Goal: Task Accomplishment & Management: Use online tool/utility

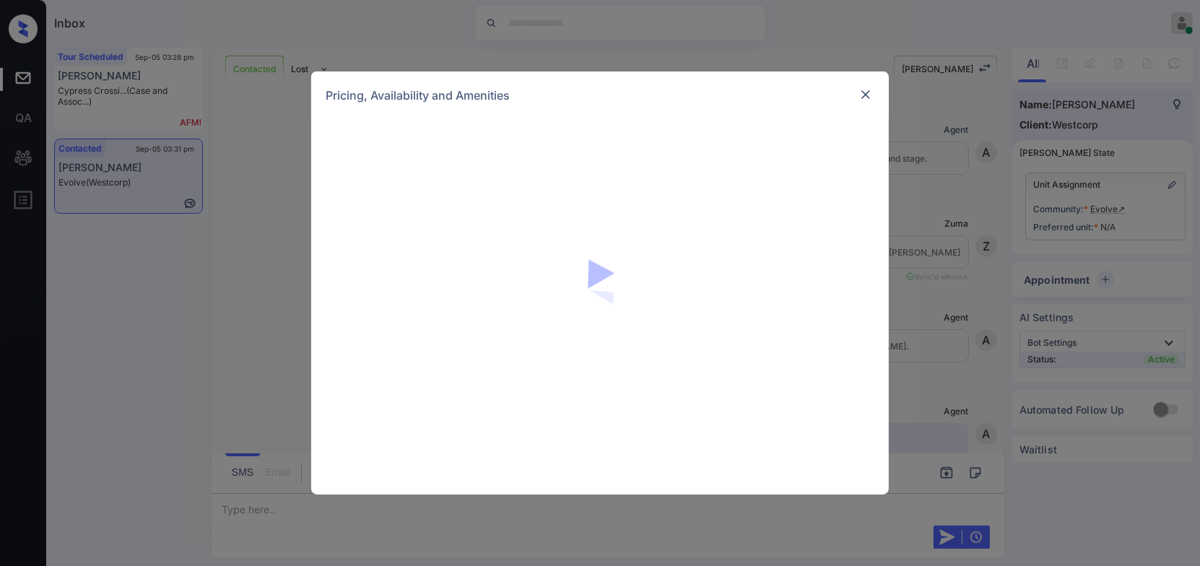
scroll to position [652, 0]
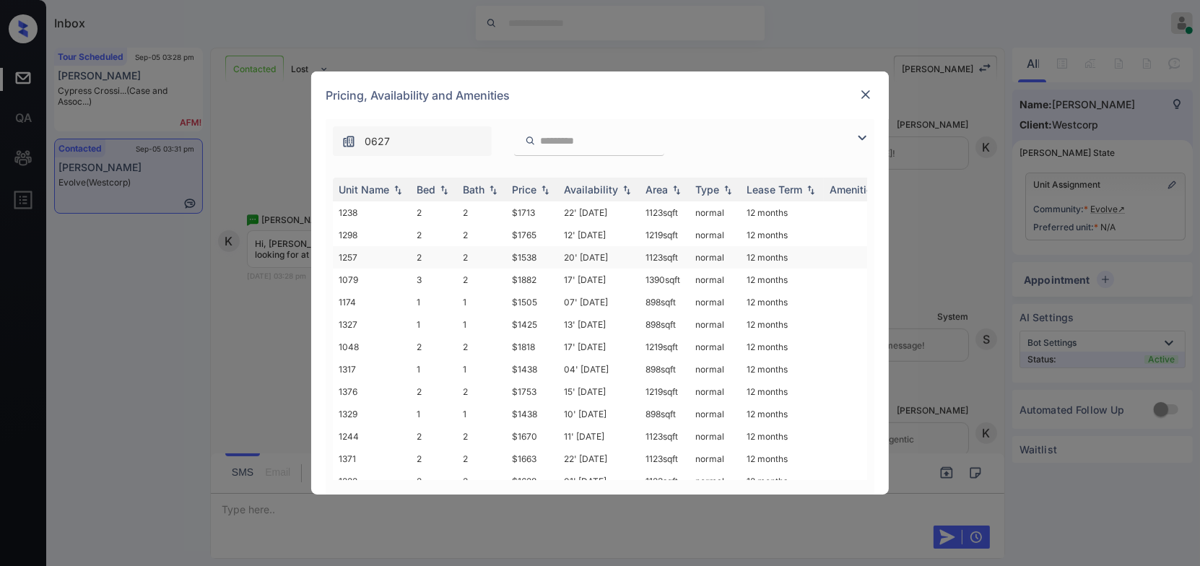
click at [531, 254] on td "$1538" at bounding box center [532, 257] width 52 height 22
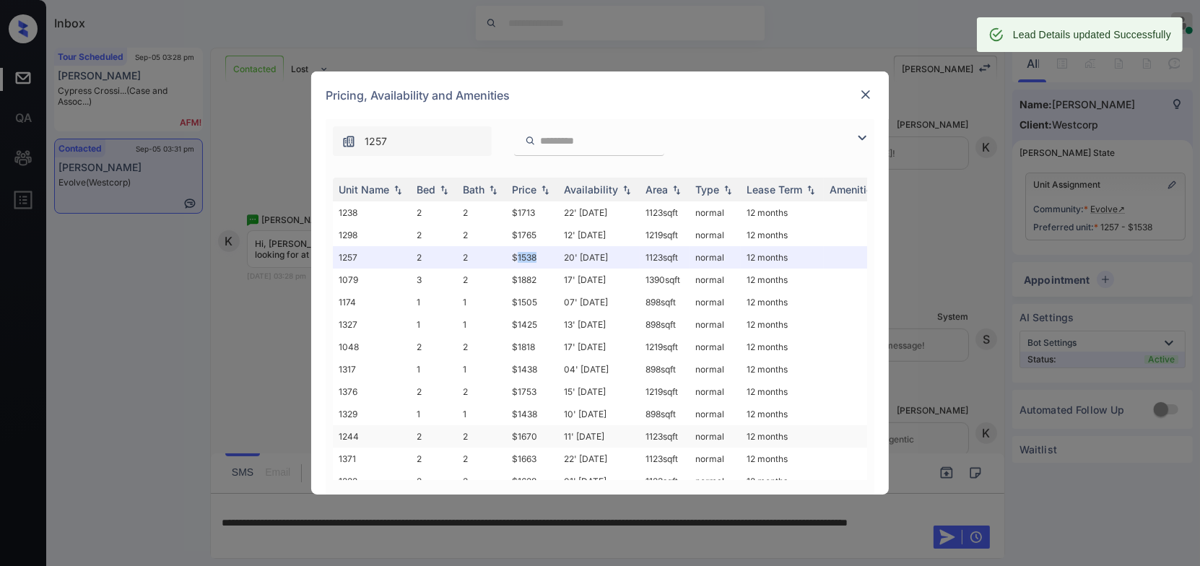
scroll to position [160, 0]
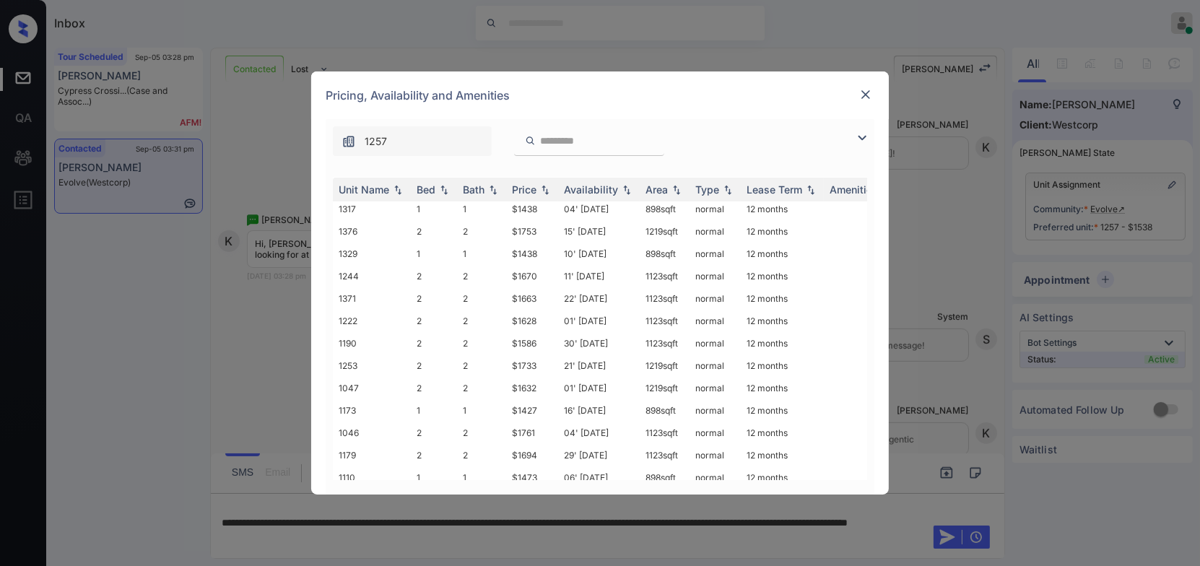
click at [867, 98] on img at bounding box center [865, 94] width 14 height 14
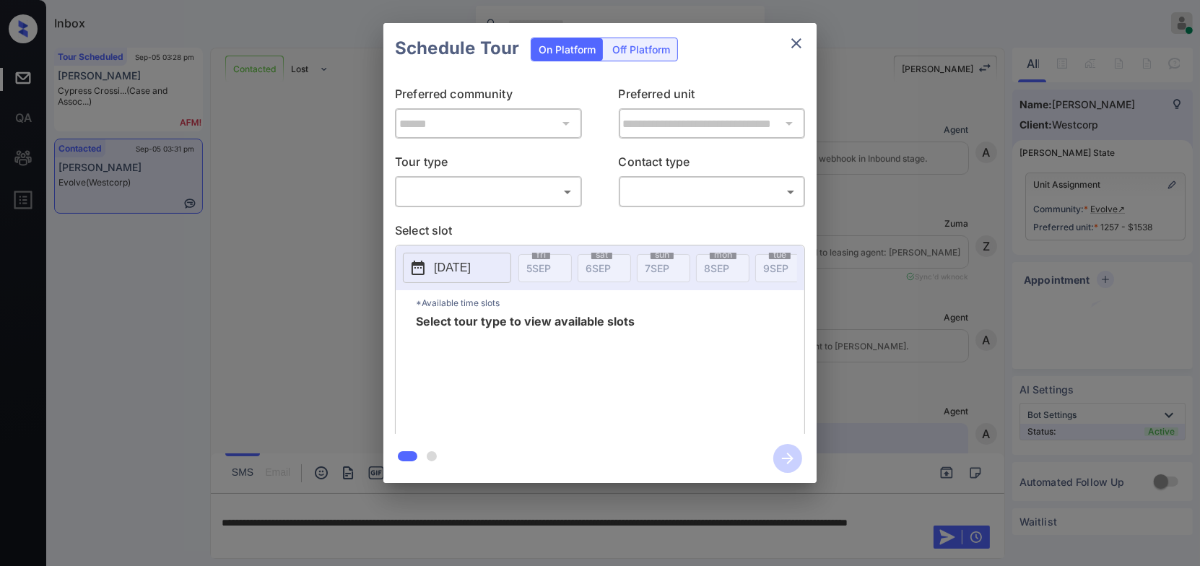
scroll to position [652, 0]
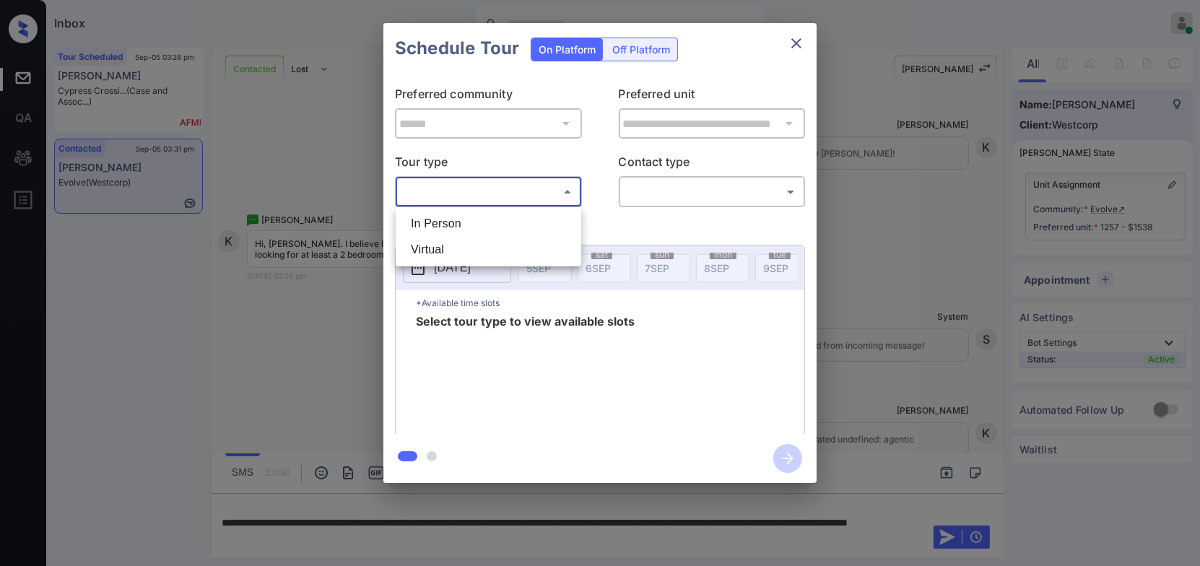
click at [523, 191] on body "Inbox Hope Jatap Online Set yourself offline Set yourself on break Profile Swit…" at bounding box center [600, 283] width 1200 height 566
click at [484, 227] on li "In Person" at bounding box center [488, 224] width 178 height 26
type input "********"
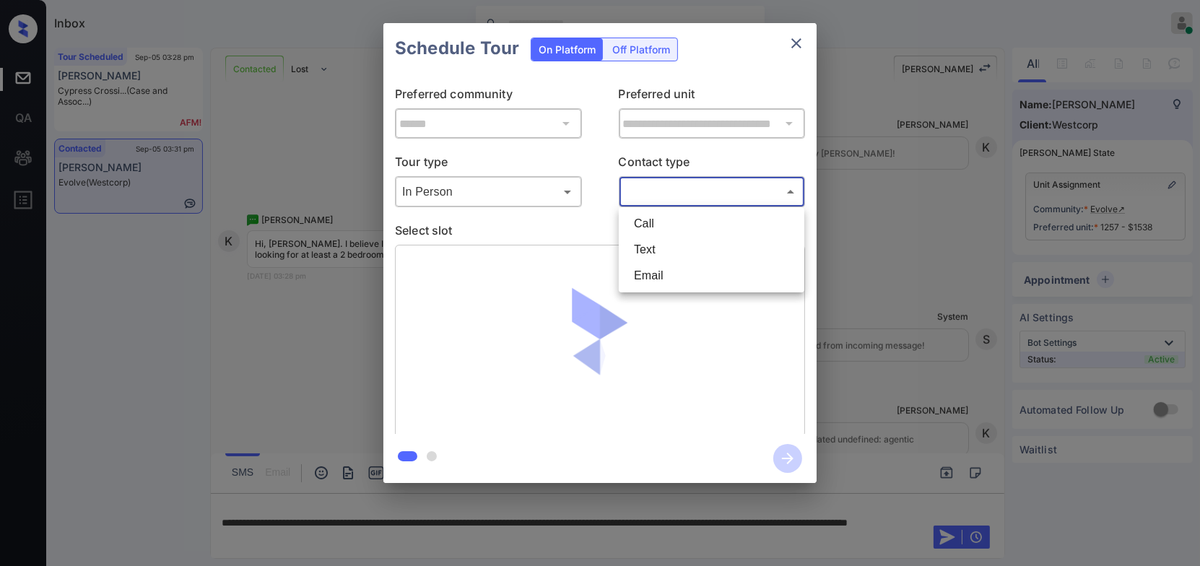
drag, startPoint x: 712, startPoint y: 189, endPoint x: 696, endPoint y: 238, distance: 50.9
click at [712, 195] on body "Inbox Hope Jatap Online Set yourself offline Set yourself on break Profile Swit…" at bounding box center [600, 283] width 1200 height 566
click at [692, 247] on li "Text" at bounding box center [711, 250] width 178 height 26
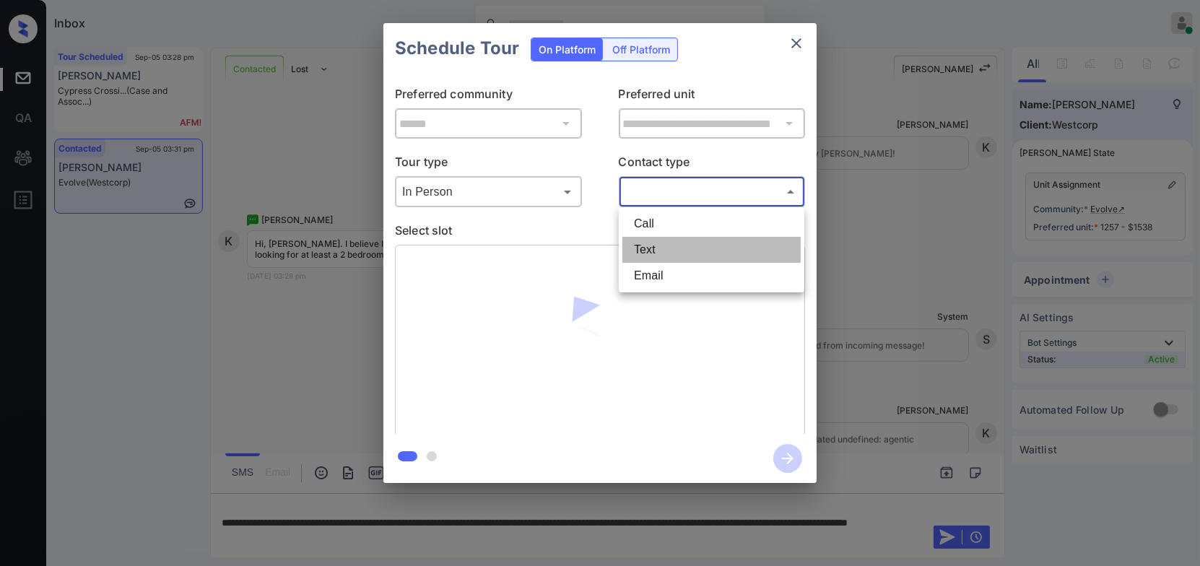
type input "****"
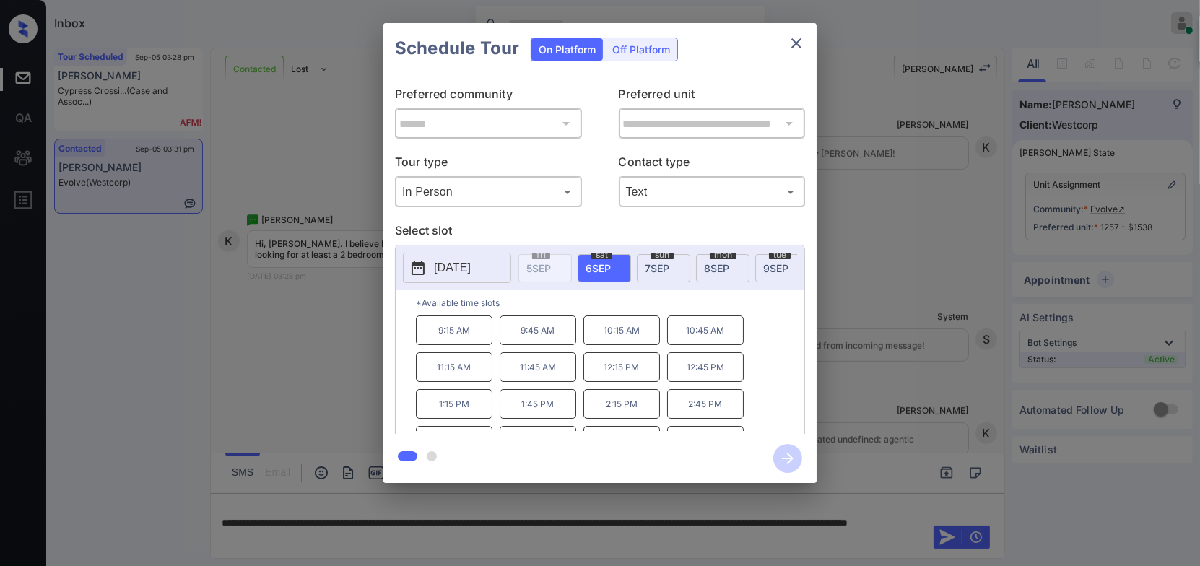
click at [693, 378] on p "12:45 PM" at bounding box center [705, 367] width 77 height 30
click at [795, 464] on icon "button" at bounding box center [787, 458] width 29 height 29
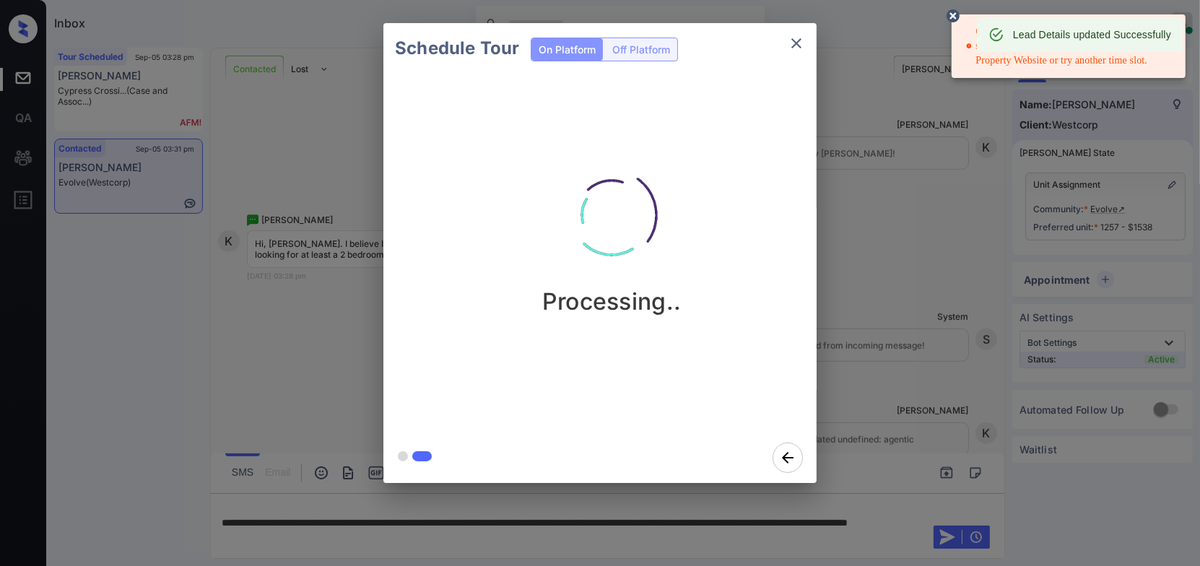
click at [952, 14] on circle at bounding box center [953, 16] width 9 height 9
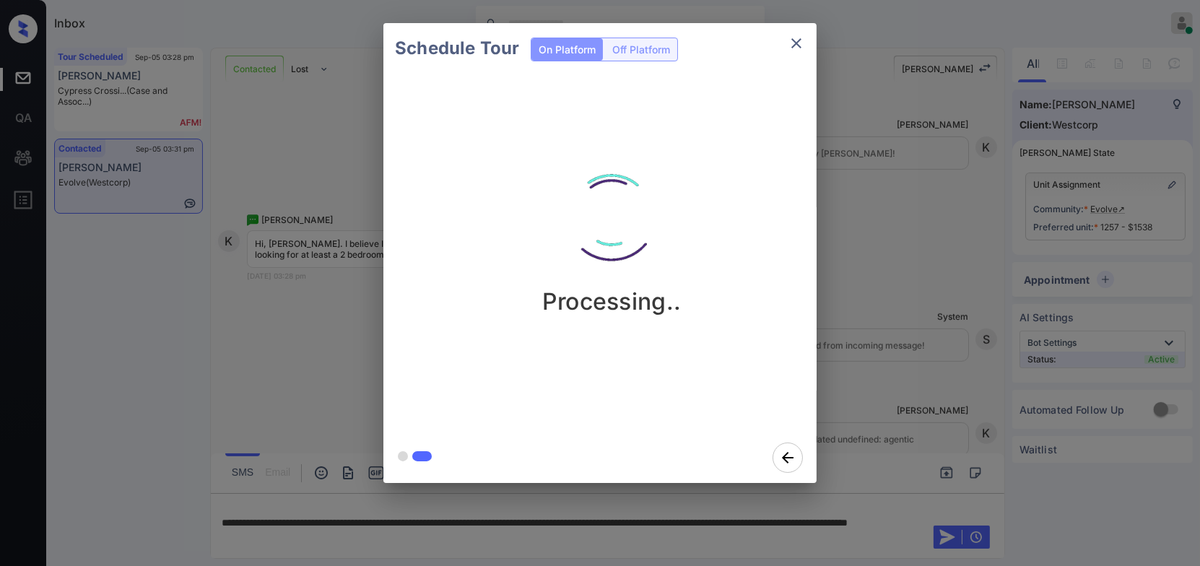
click at [962, 214] on div "Schedule Tour On Platform Off Platform Processing.." at bounding box center [600, 253] width 1200 height 506
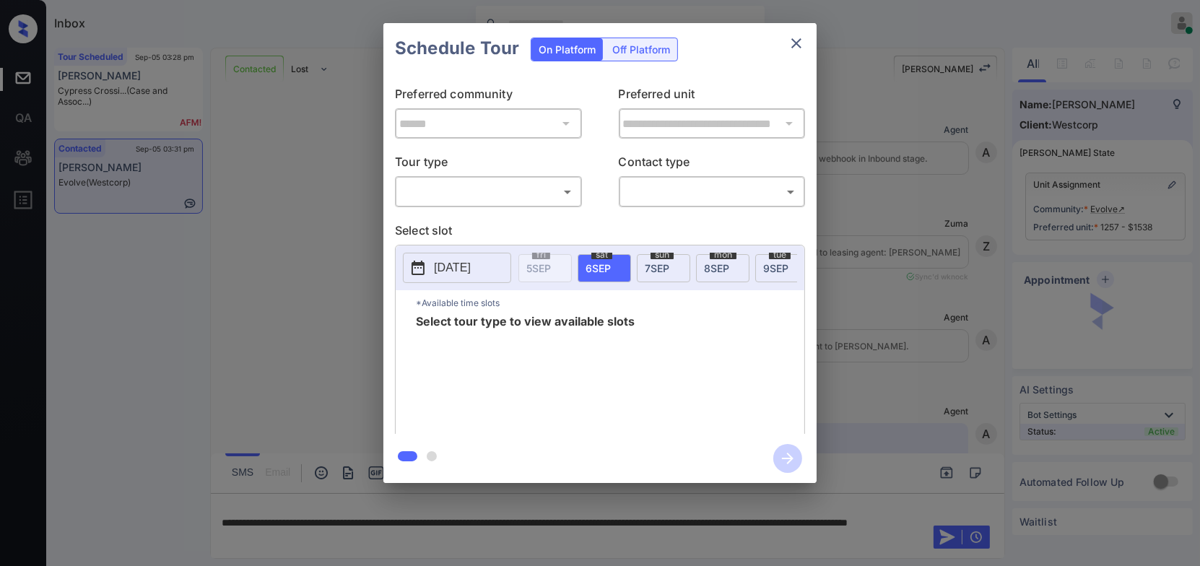
scroll to position [3495, 0]
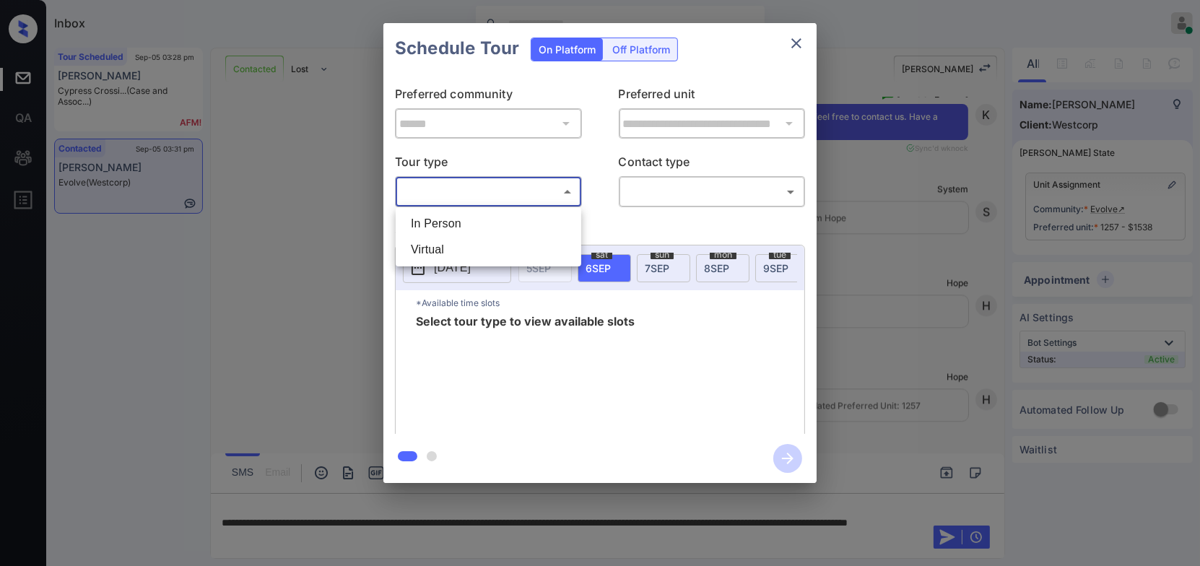
drag, startPoint x: 505, startPoint y: 180, endPoint x: 479, endPoint y: 212, distance: 41.0
click at [505, 183] on body "Inbox Hope Jatap Online Set yourself offline Set yourself on break Profile Swit…" at bounding box center [600, 283] width 1200 height 566
click at [465, 218] on li "In Person" at bounding box center [488, 224] width 178 height 26
type input "********"
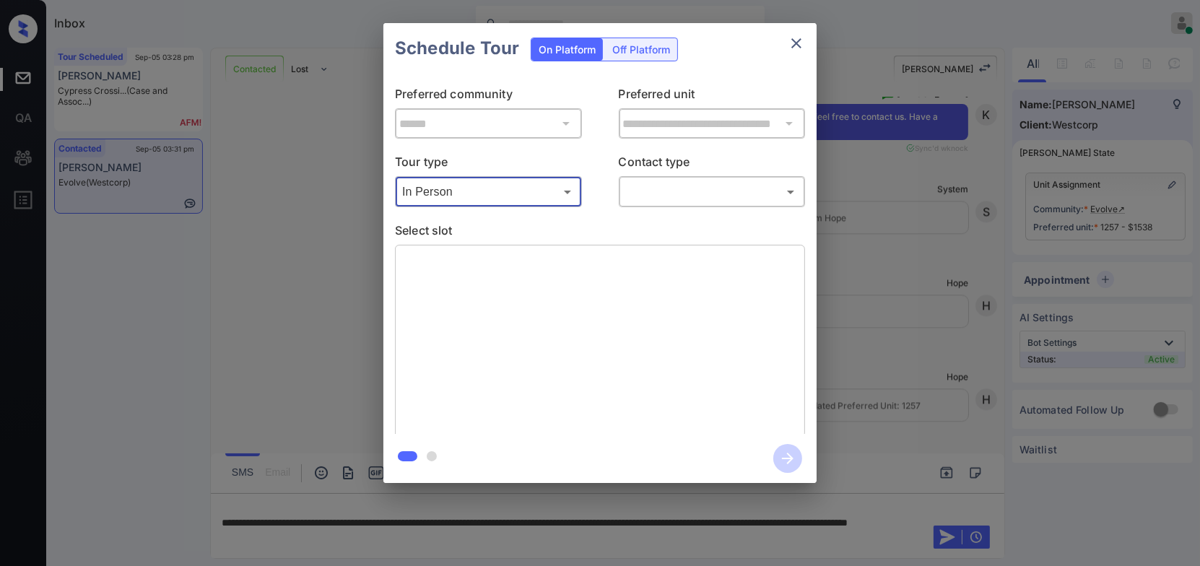
click at [739, 191] on body "Inbox Hope Jatap Online Set yourself offline Set yourself on break Profile Swit…" at bounding box center [600, 283] width 1200 height 566
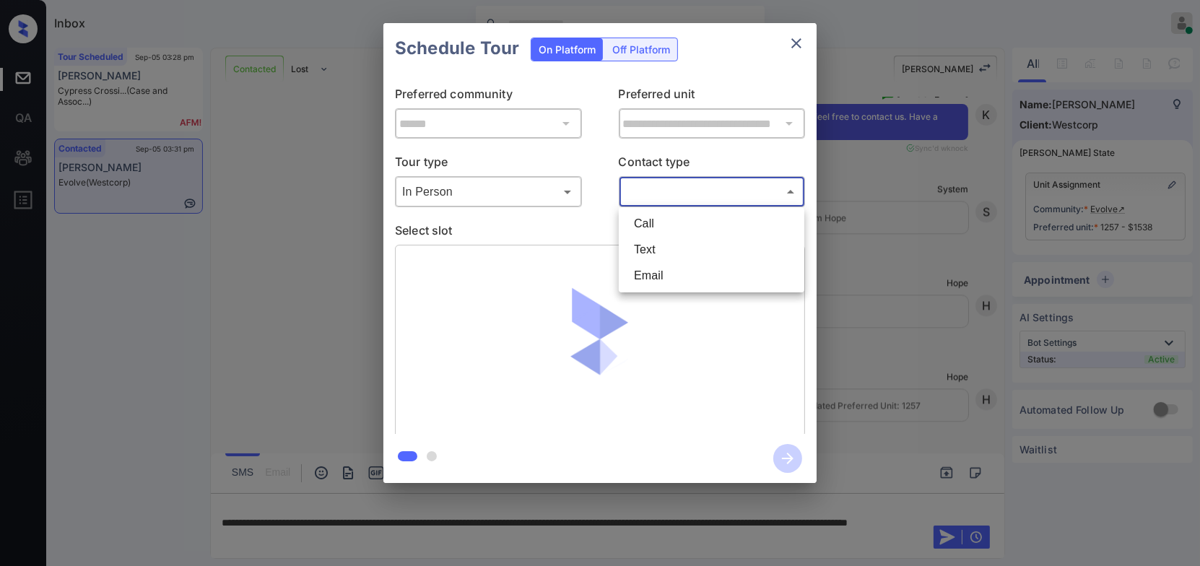
click at [697, 248] on li "Text" at bounding box center [711, 250] width 178 height 26
type input "****"
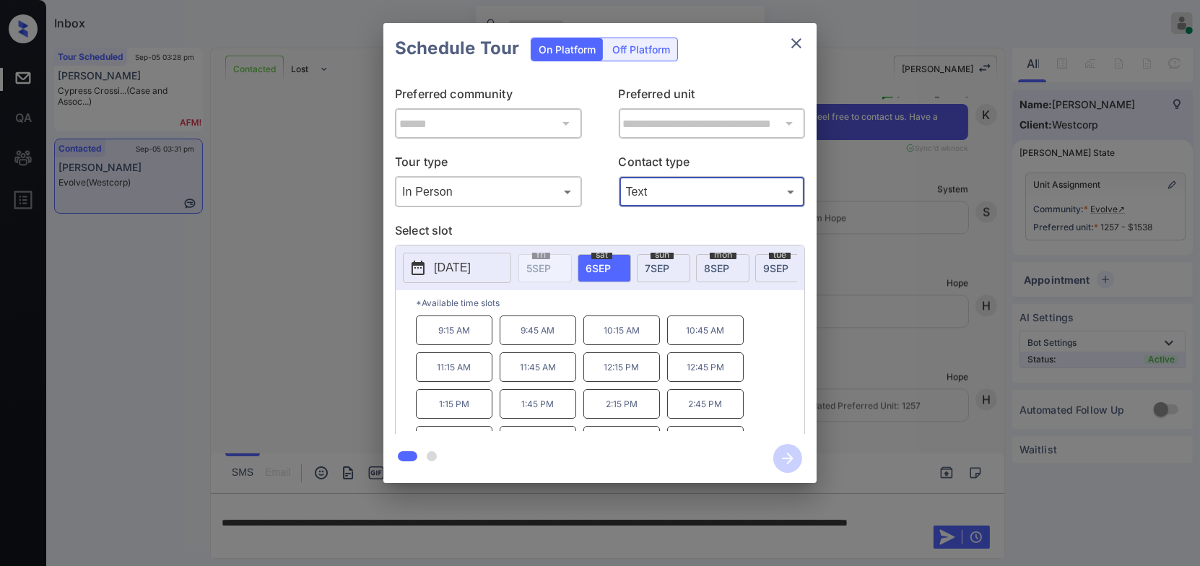
click at [869, 343] on div "**********" at bounding box center [600, 253] width 1200 height 506
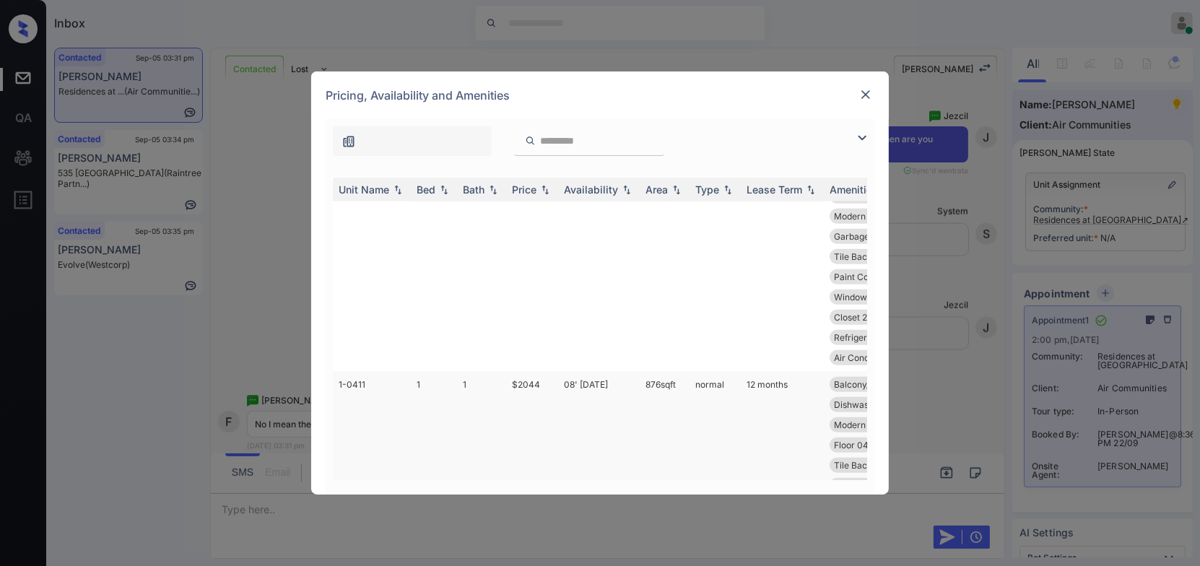
scroll to position [1176, 0]
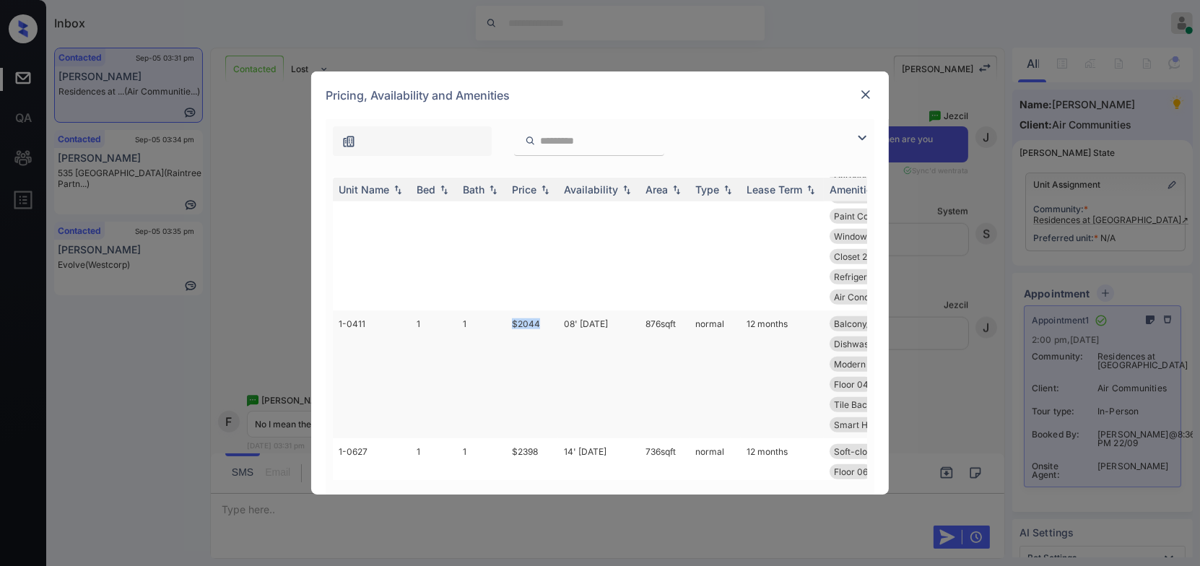
drag, startPoint x: 545, startPoint y: 363, endPoint x: 514, endPoint y: 361, distance: 31.1
click at [514, 361] on td "$2044" at bounding box center [532, 374] width 52 height 128
copy td "$2044"
click at [869, 96] on img at bounding box center [865, 94] width 14 height 14
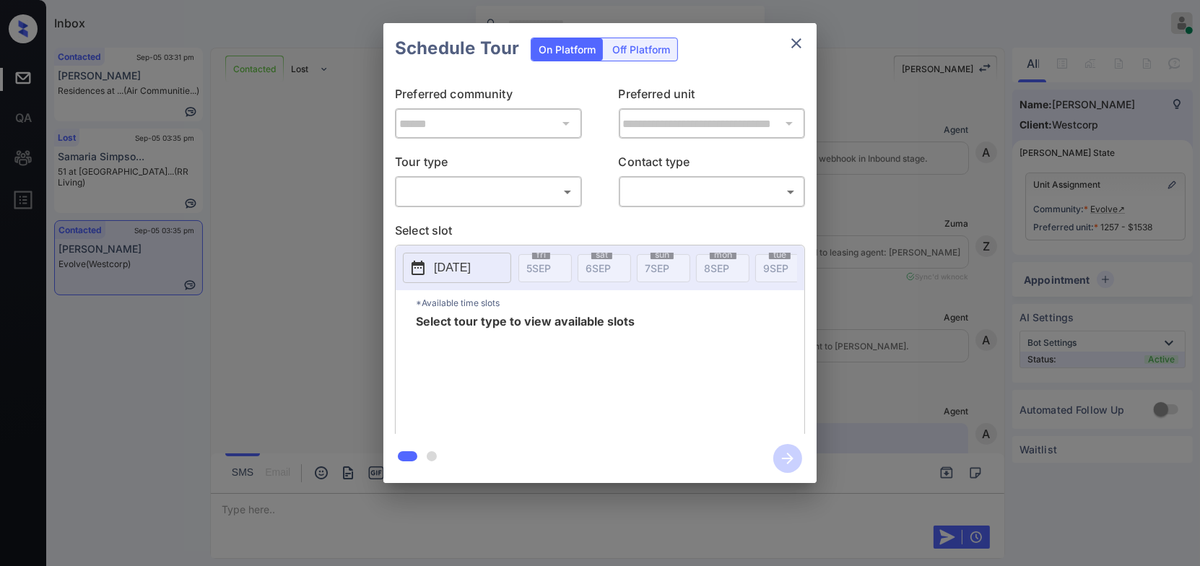
scroll to position [3776, 0]
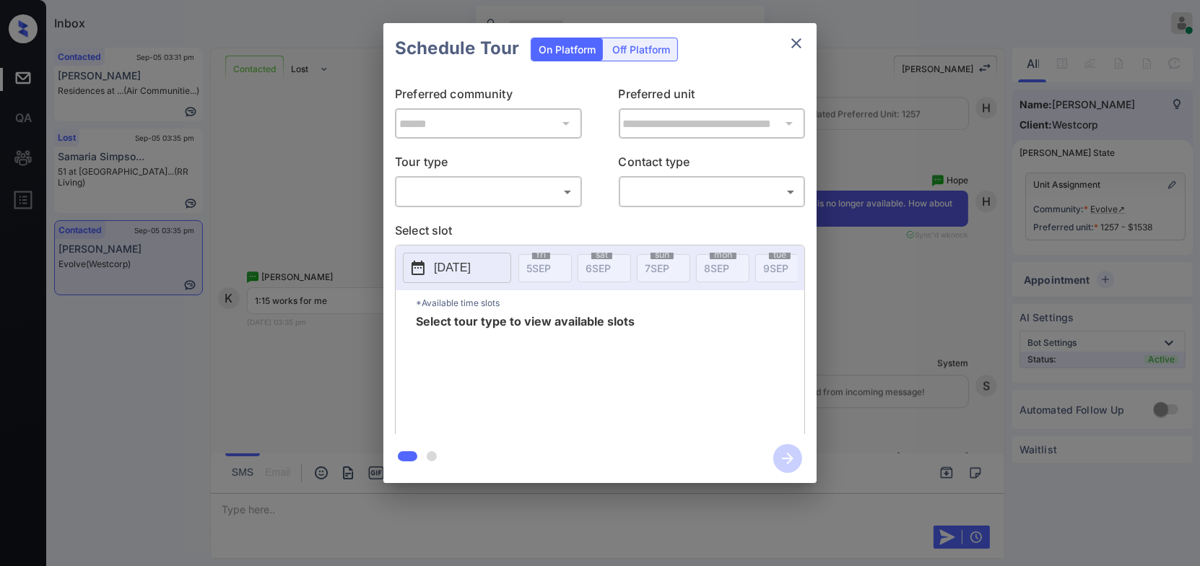
click at [438, 194] on body "Inbox Hope Jatap Online Set yourself offline Set yourself on break Profile Swit…" at bounding box center [600, 283] width 1200 height 566
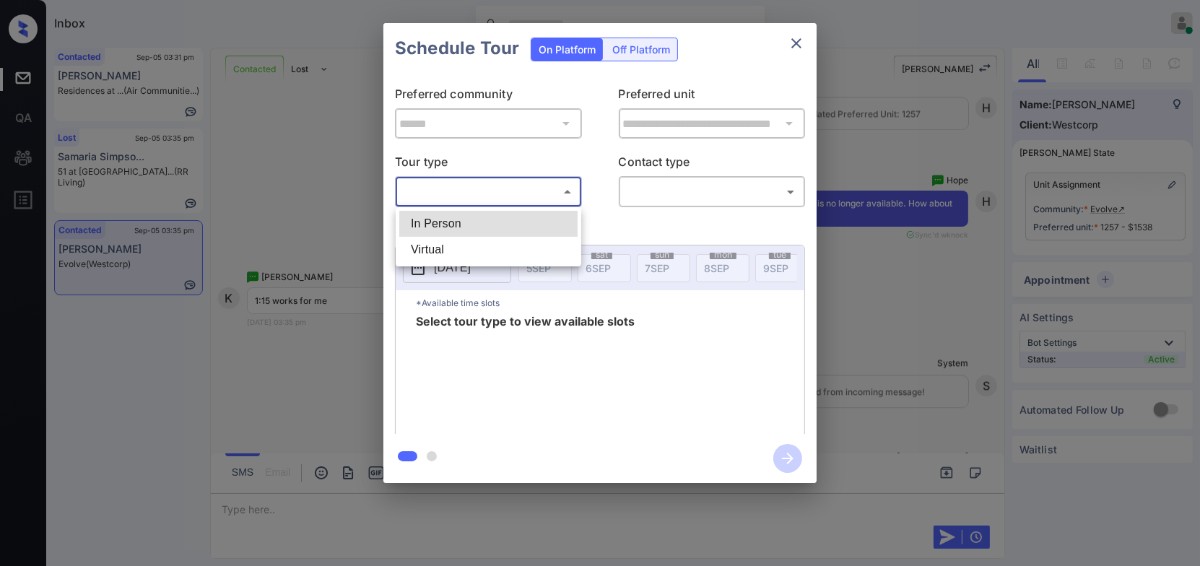
click at [438, 216] on li "In Person" at bounding box center [488, 224] width 178 height 26
type input "********"
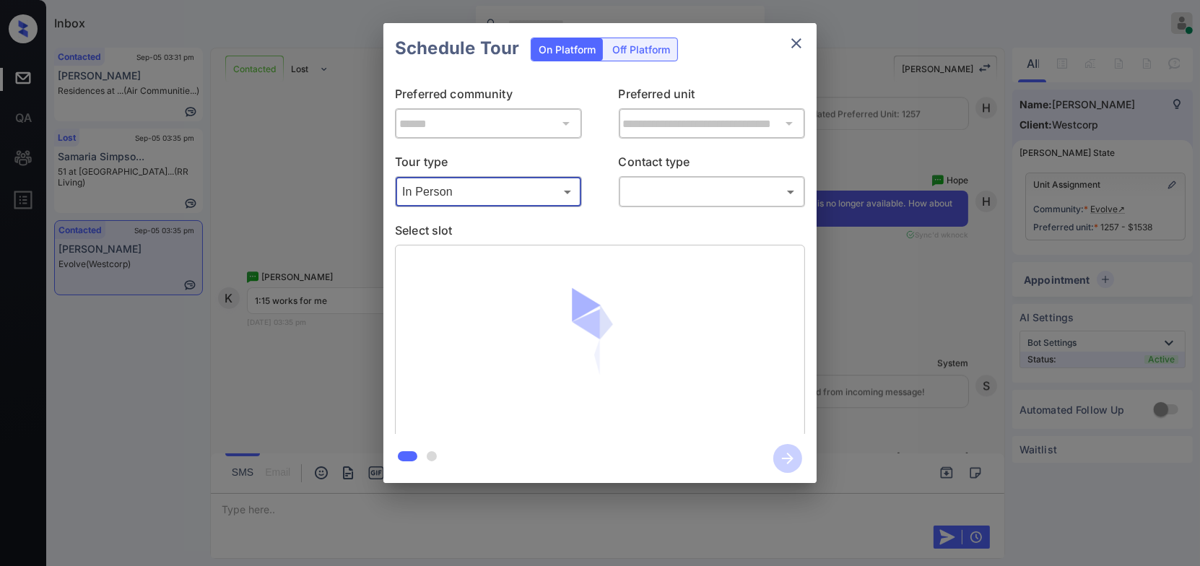
click at [675, 191] on body "Inbox Hope Jatap Online Set yourself offline Set yourself on break Profile Swit…" at bounding box center [600, 283] width 1200 height 566
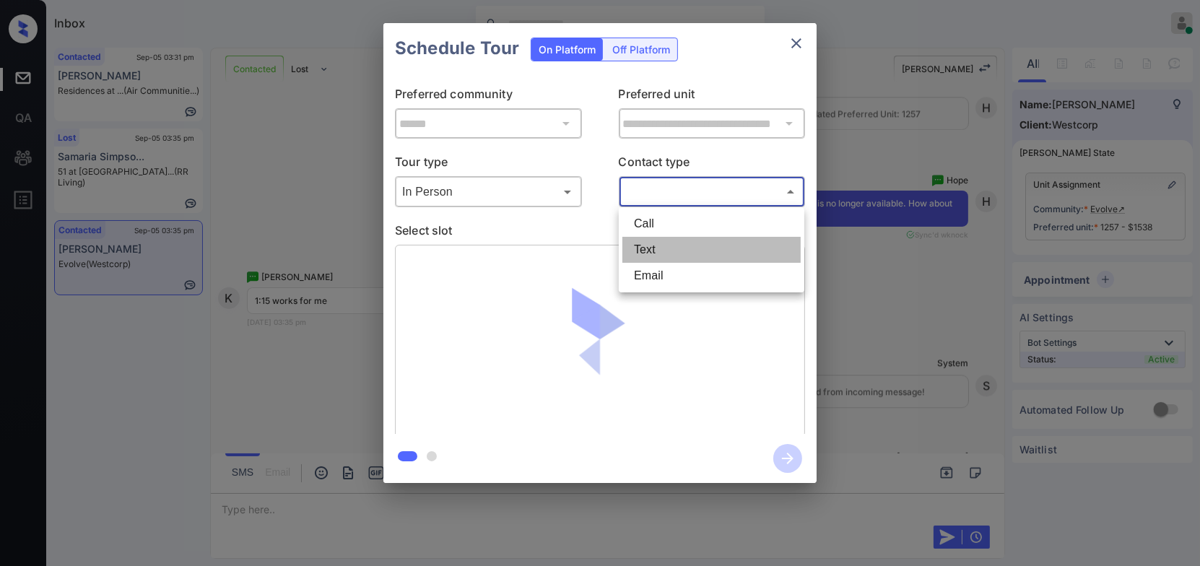
click at [671, 256] on li "Text" at bounding box center [711, 250] width 178 height 26
type input "****"
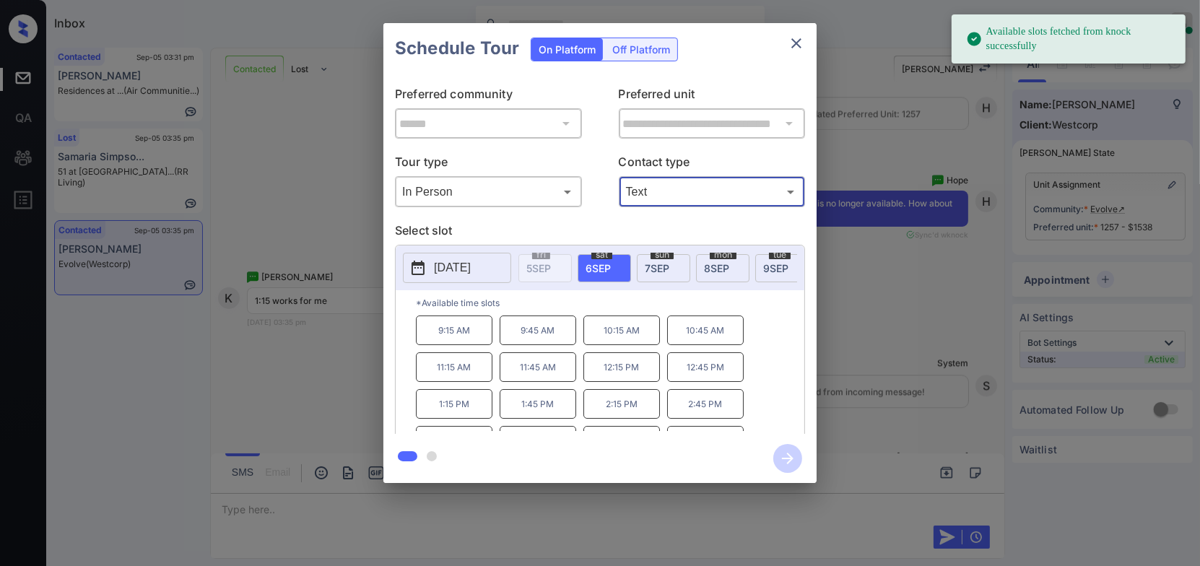
click at [450, 417] on p "1:15 PM" at bounding box center [454, 404] width 77 height 30
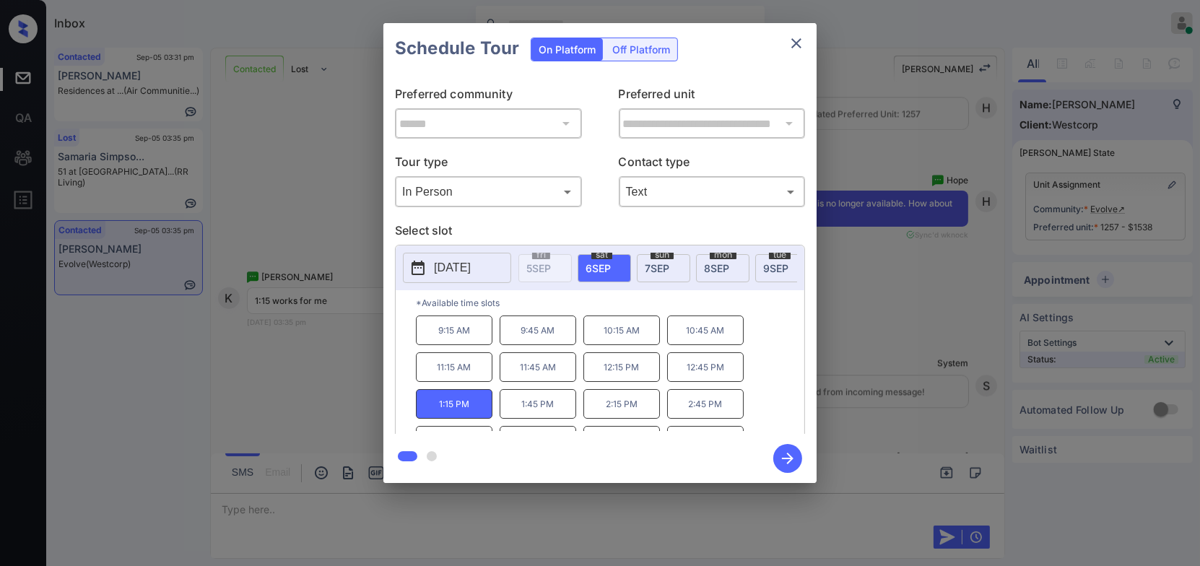
click at [787, 458] on icon "button" at bounding box center [788, 459] width 12 height 12
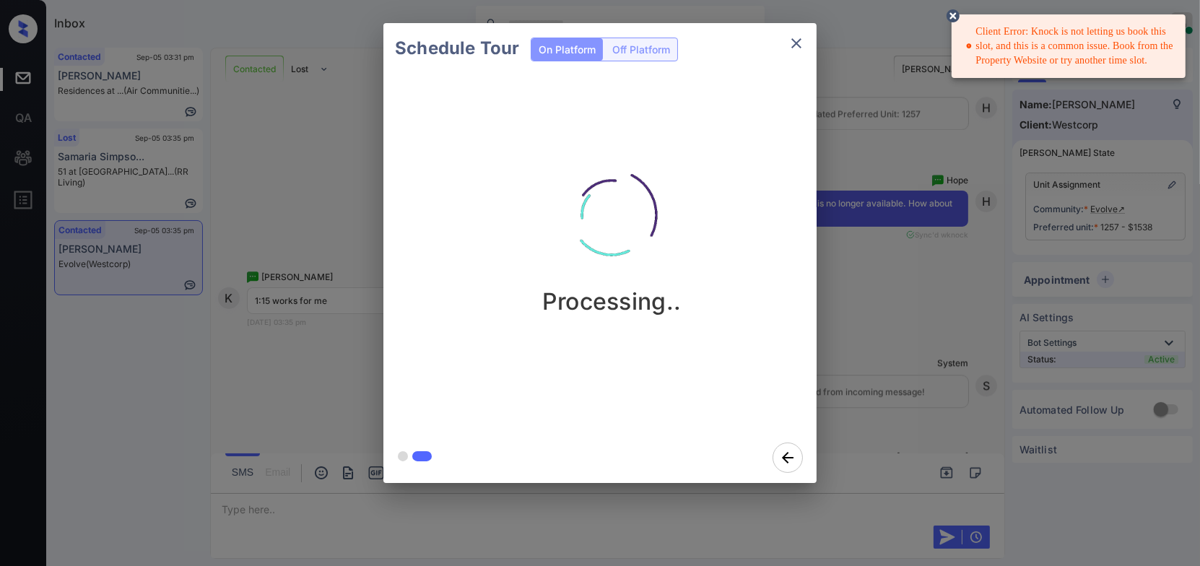
click at [834, 345] on div "Schedule Tour On Platform Off Platform Processing.." at bounding box center [600, 253] width 1200 height 506
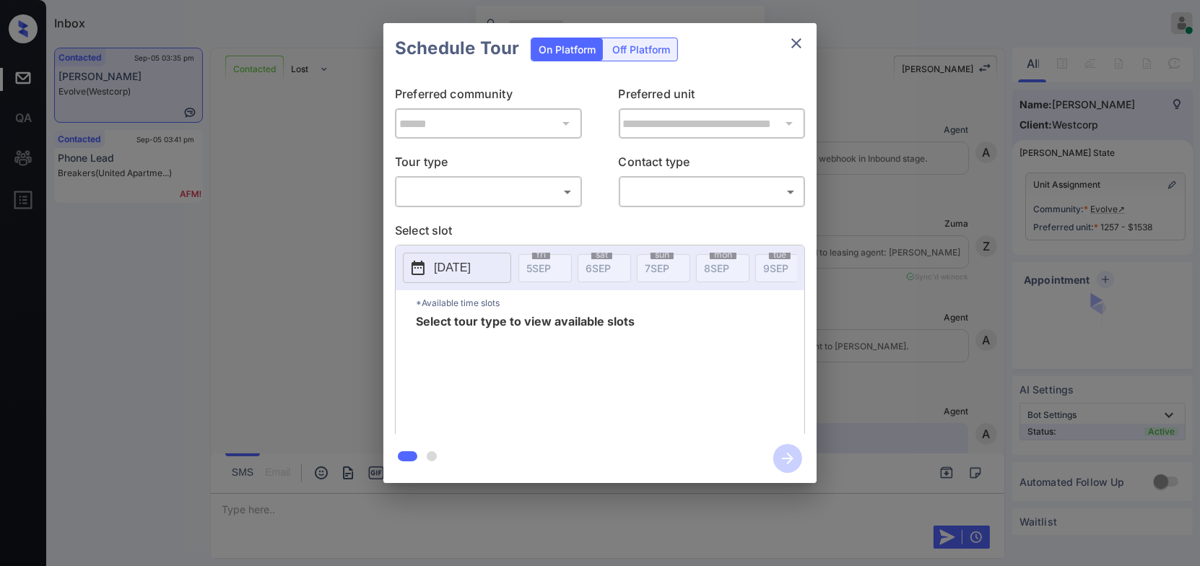
scroll to position [4578, 0]
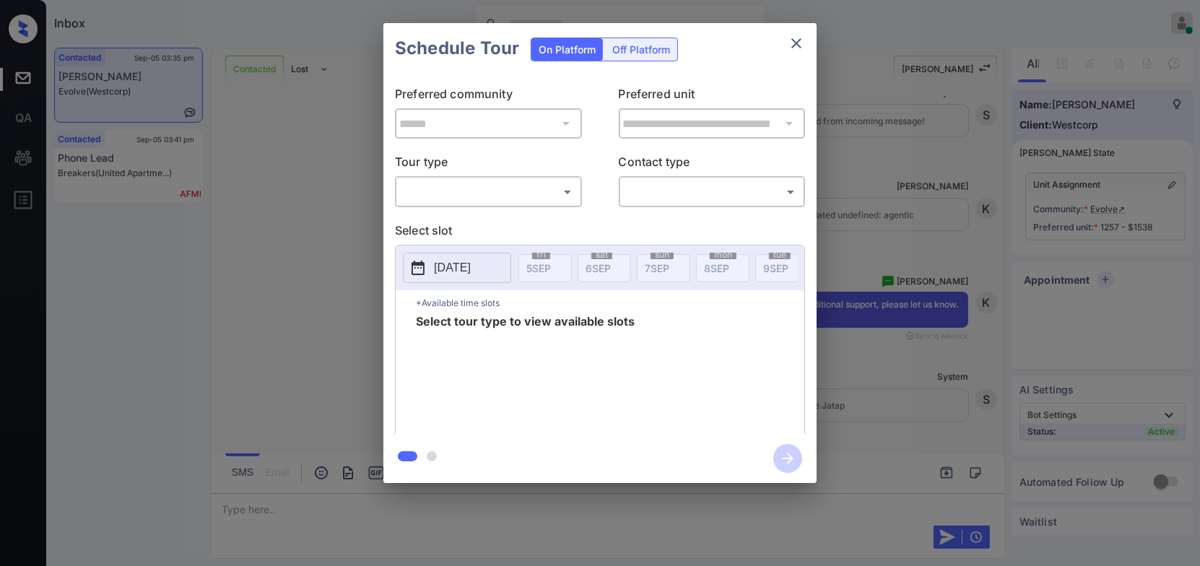
click at [517, 201] on body "Inbox Hope Jatap Online Set yourself offline Set yourself on break Profile Swit…" at bounding box center [600, 283] width 1200 height 566
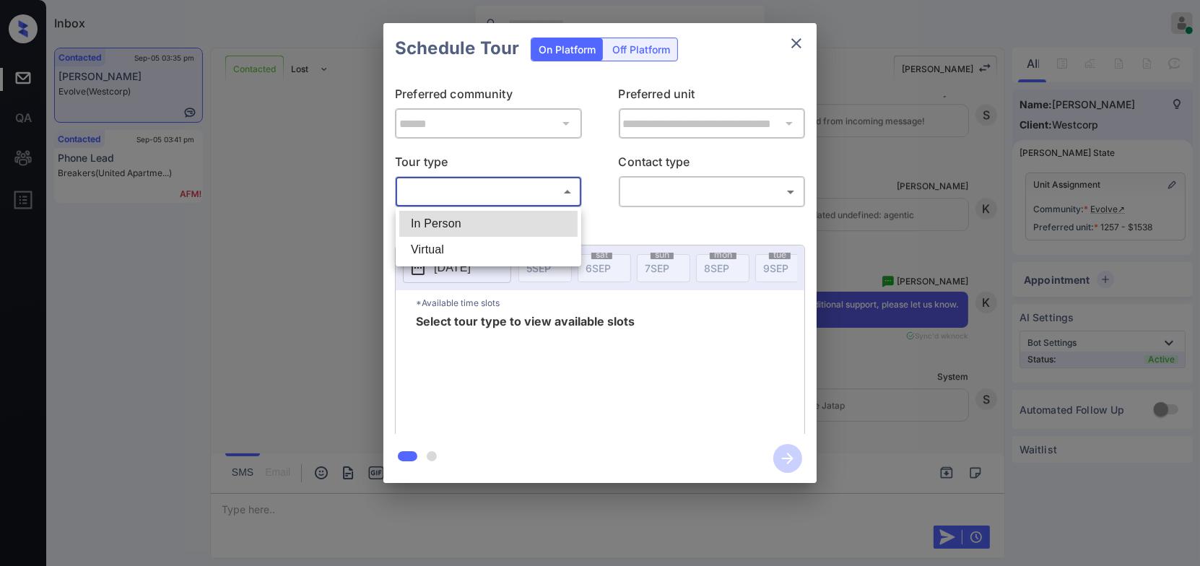
click at [495, 232] on li "In Person" at bounding box center [488, 224] width 178 height 26
type input "********"
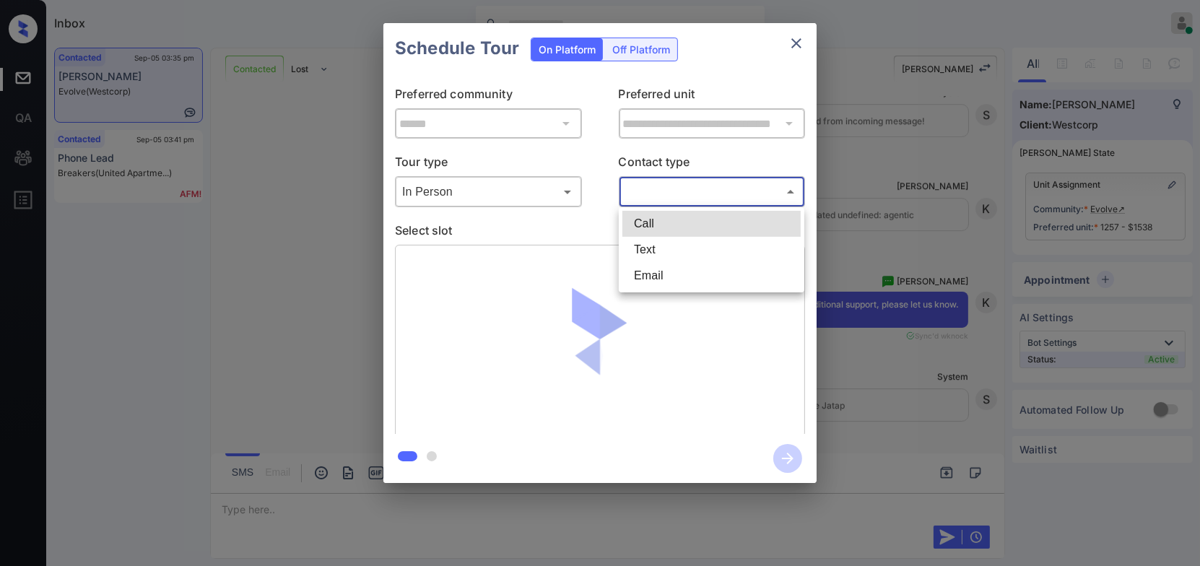
drag, startPoint x: 716, startPoint y: 190, endPoint x: 716, endPoint y: 197, distance: 7.3
click at [716, 190] on body "Inbox Hope Jatap Online Set yourself offline Set yourself on break Profile Swit…" at bounding box center [600, 283] width 1200 height 566
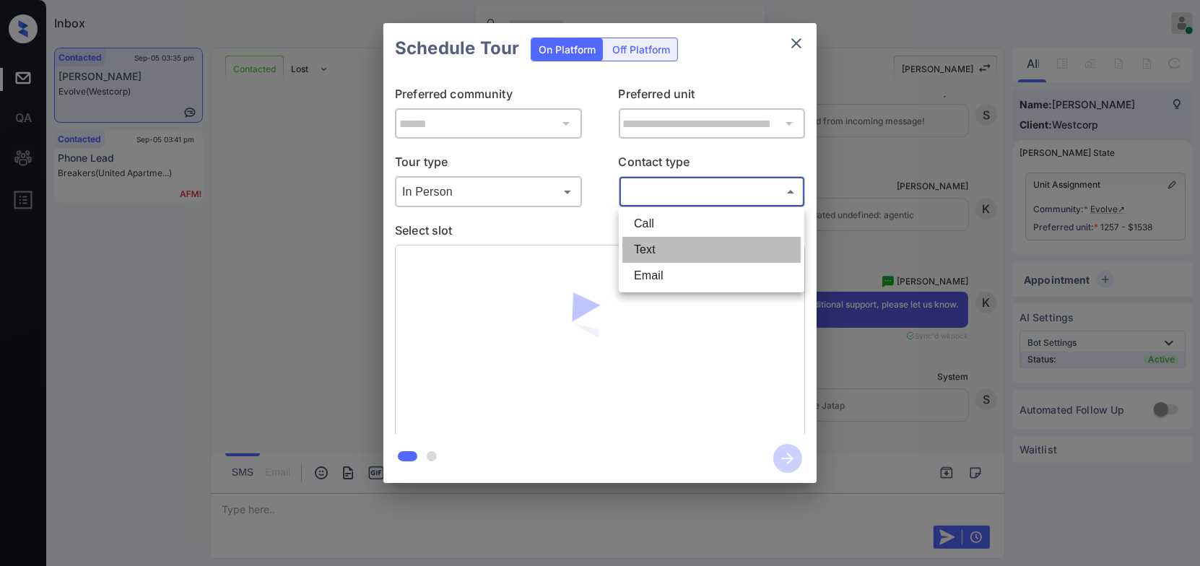
click at [706, 245] on li "Text" at bounding box center [711, 250] width 178 height 26
type input "****"
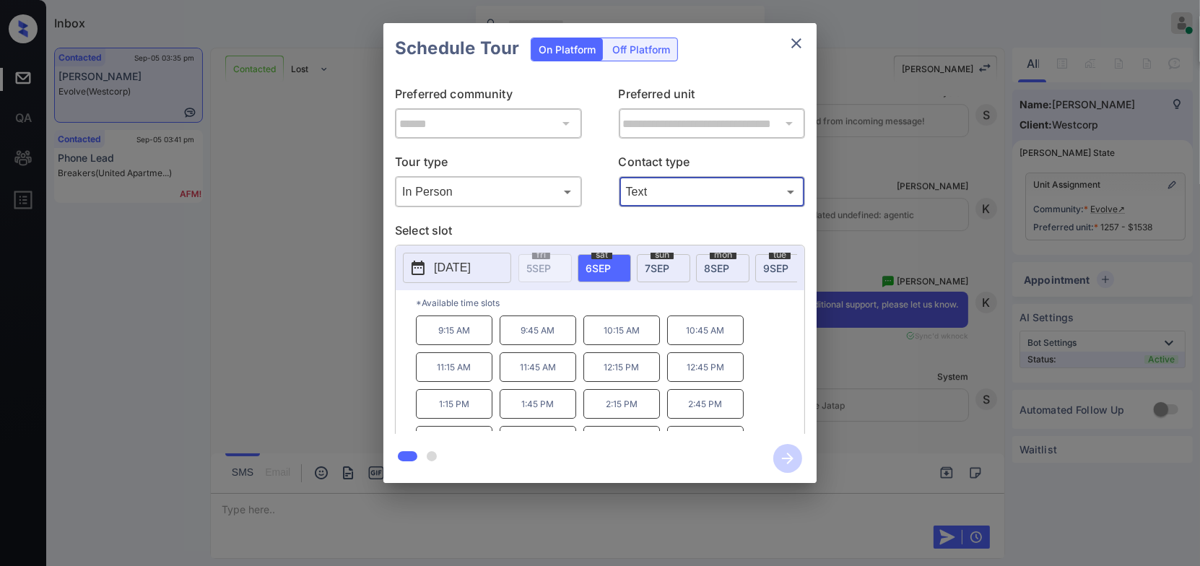
drag, startPoint x: 552, startPoint y: 413, endPoint x: 560, endPoint y: 414, distance: 8.1
click at [553, 413] on p "1:45 PM" at bounding box center [538, 404] width 77 height 30
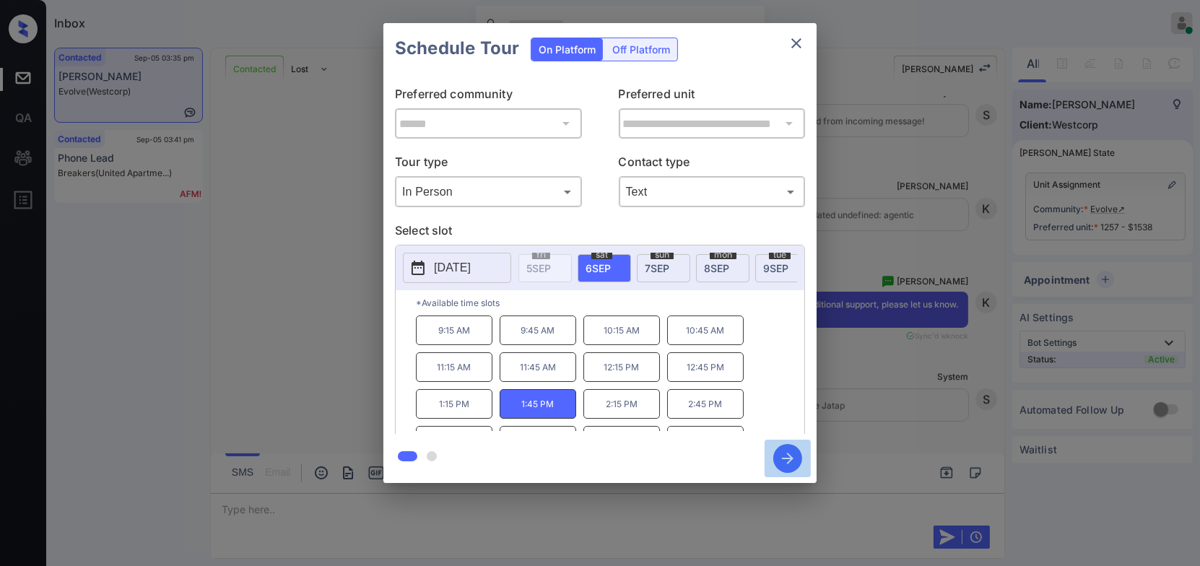
click at [778, 457] on icon "button" at bounding box center [787, 458] width 29 height 29
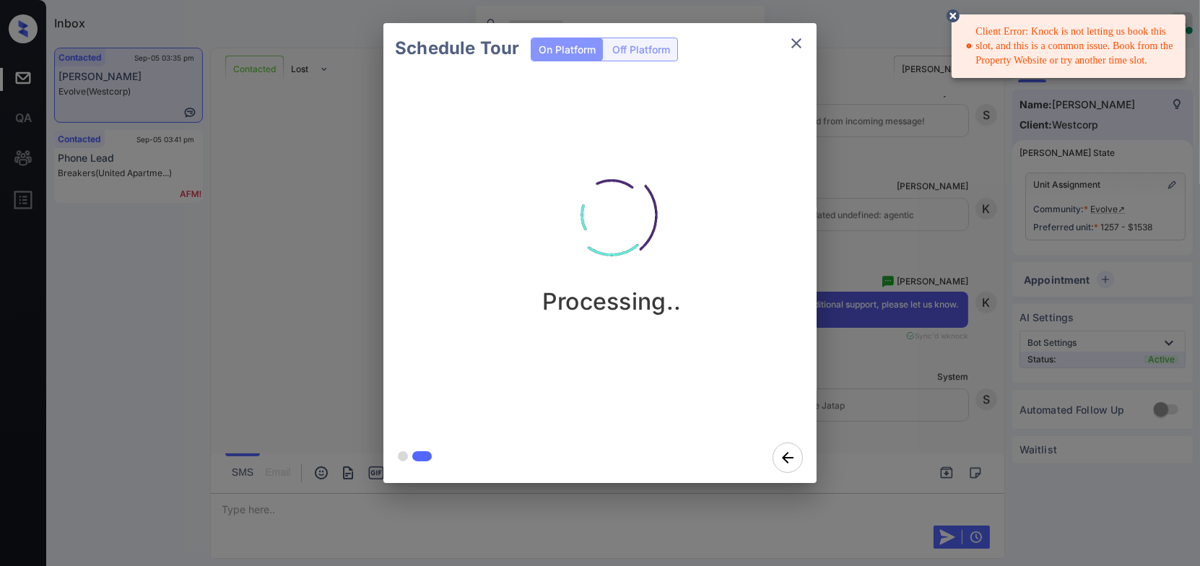
click at [919, 178] on div "Schedule Tour On Platform Off Platform Processing.." at bounding box center [600, 253] width 1200 height 506
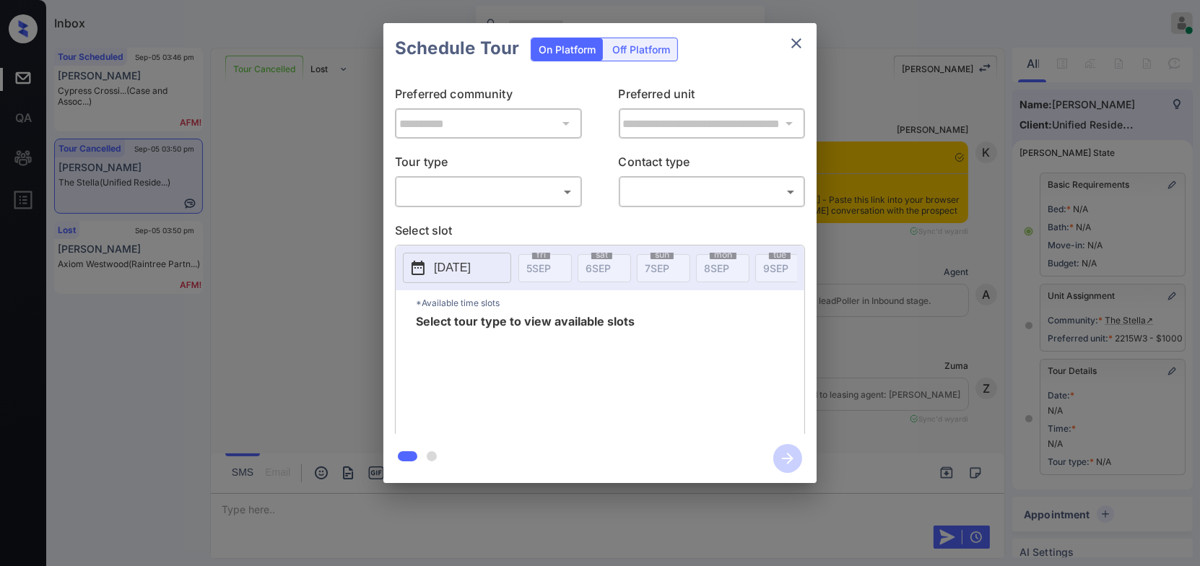
scroll to position [152, 0]
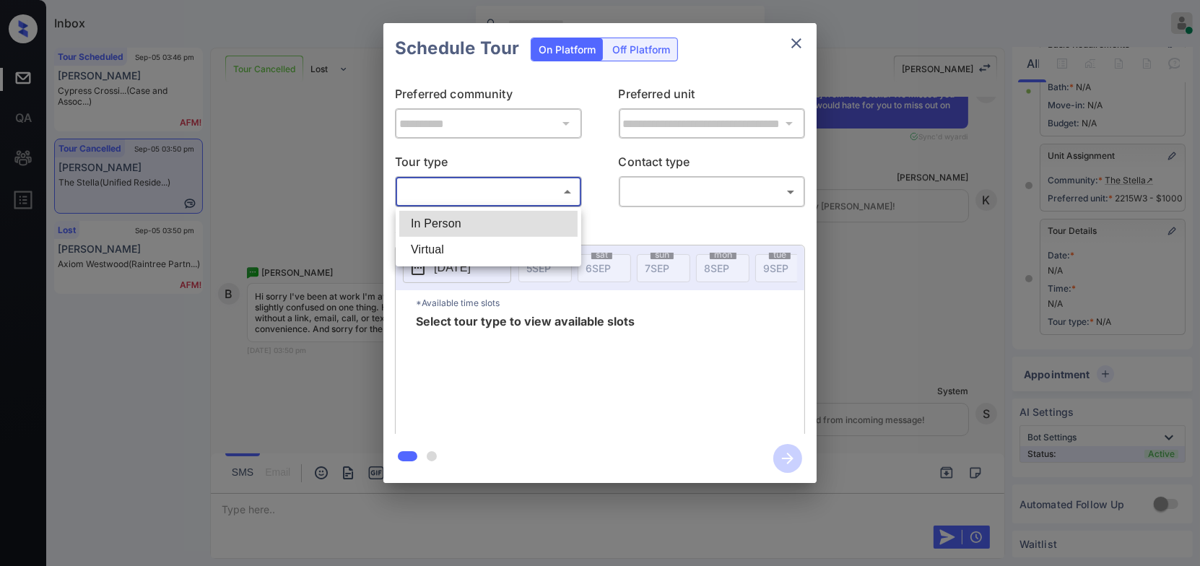
click at [494, 193] on body "Inbox Hope Jatap Online Set yourself offline Set yourself on break Profile Swit…" at bounding box center [600, 283] width 1200 height 566
click at [483, 227] on li "In Person" at bounding box center [488, 224] width 178 height 26
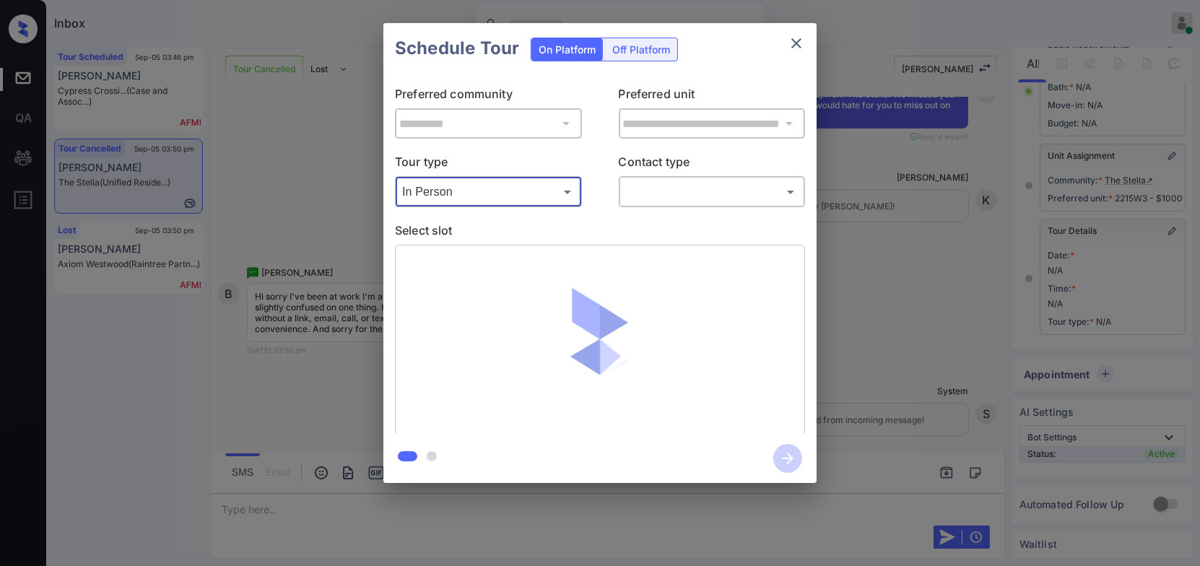
click at [474, 197] on body "Inbox Hope Jatap Online Set yourself offline Set yourself on break Profile Swit…" at bounding box center [600, 283] width 1200 height 566
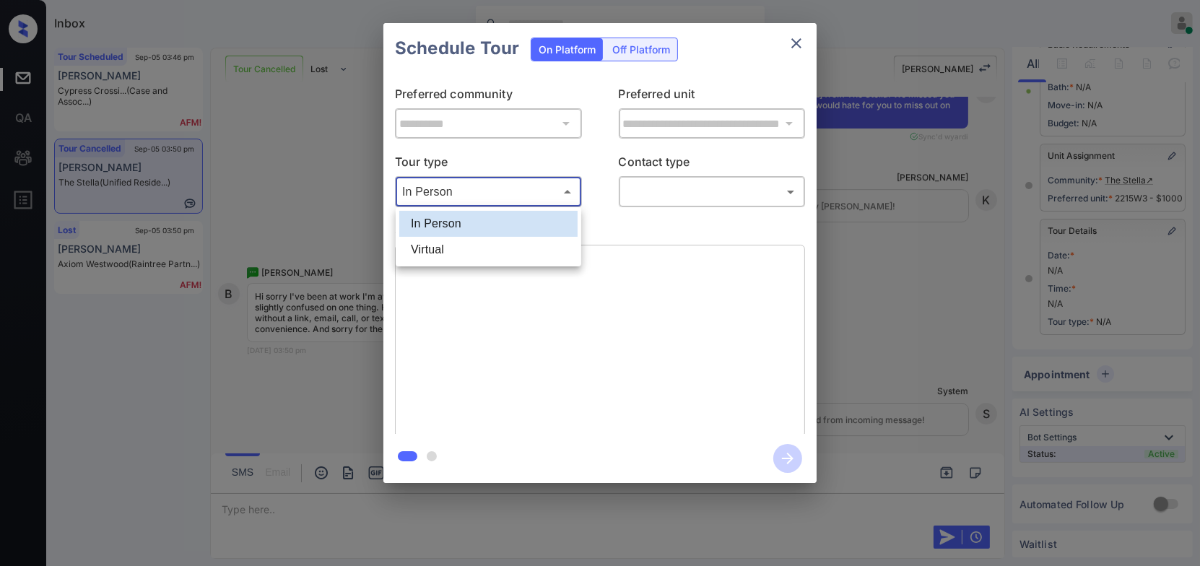
click at [472, 255] on li "Virtual" at bounding box center [488, 250] width 178 height 26
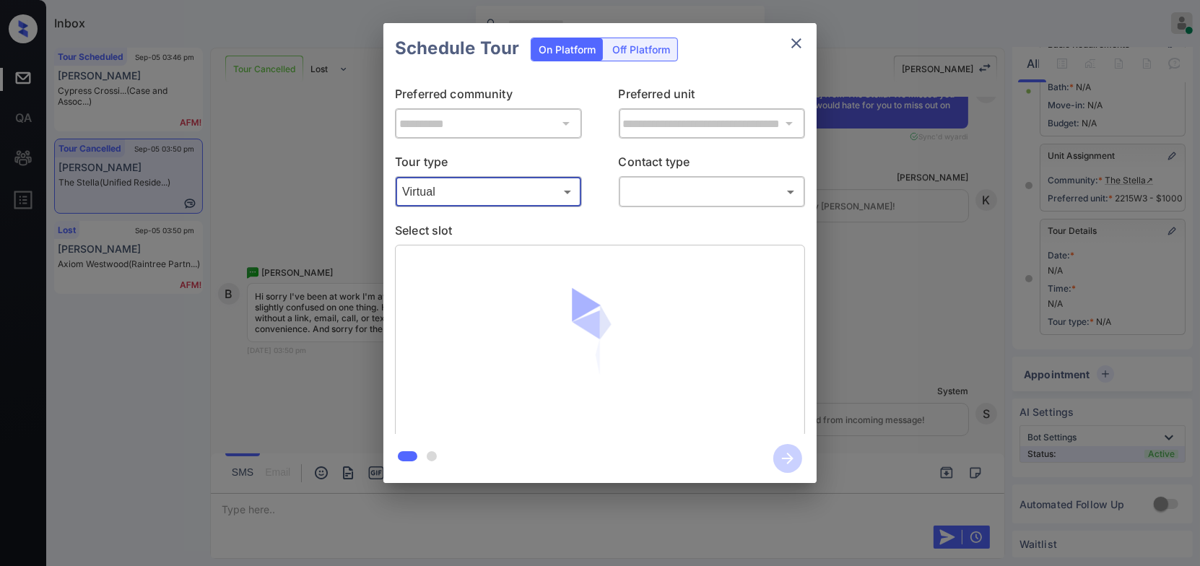
type input "*******"
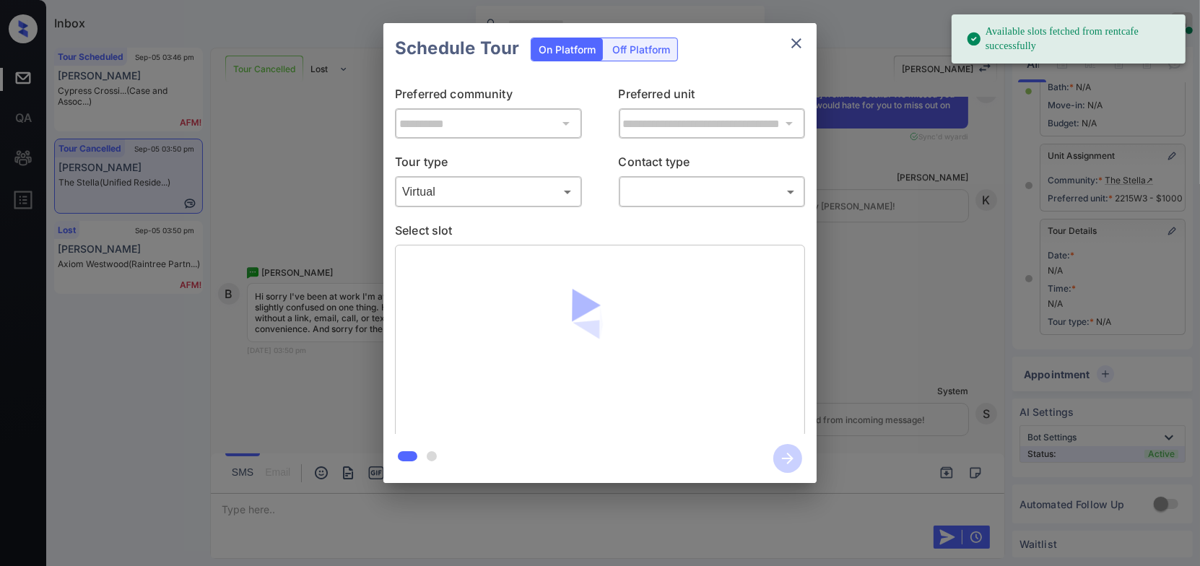
click at [701, 192] on body "Available slots fetched from rentcafe successfully Inbox Hope Jatap Online Set …" at bounding box center [600, 283] width 1200 height 566
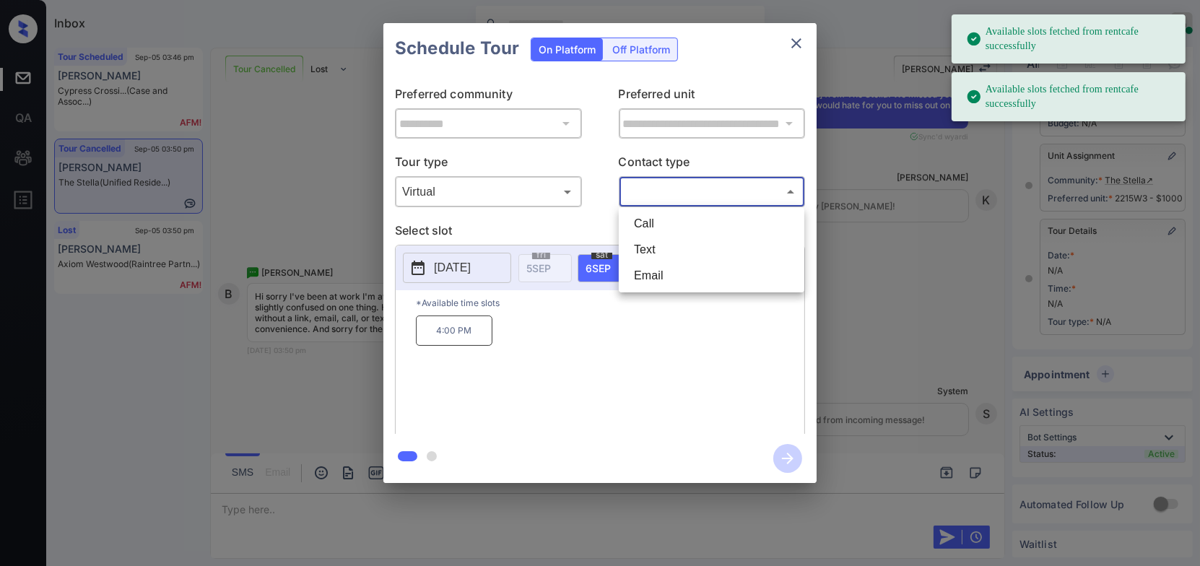
click at [680, 244] on li "Text" at bounding box center [711, 250] width 178 height 26
type input "****"
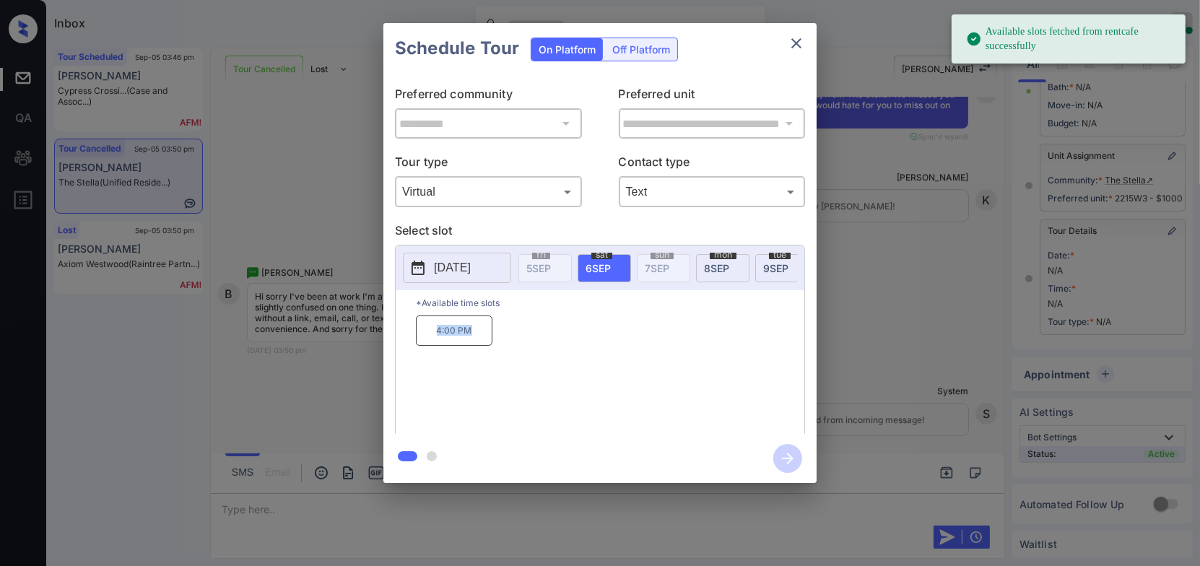
drag, startPoint x: 492, startPoint y: 331, endPoint x: 417, endPoint y: 339, distance: 76.2
click at [417, 339] on div "4:00 PM" at bounding box center [610, 374] width 388 height 116
copy p "4:00 PM"
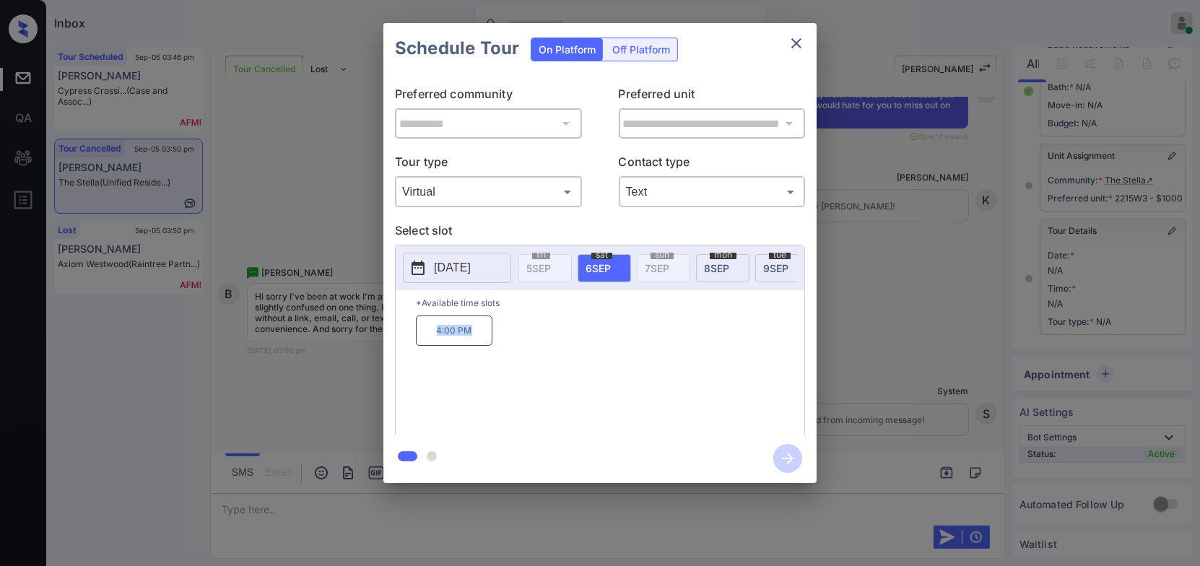
click at [349, 356] on div "**********" at bounding box center [600, 253] width 1200 height 506
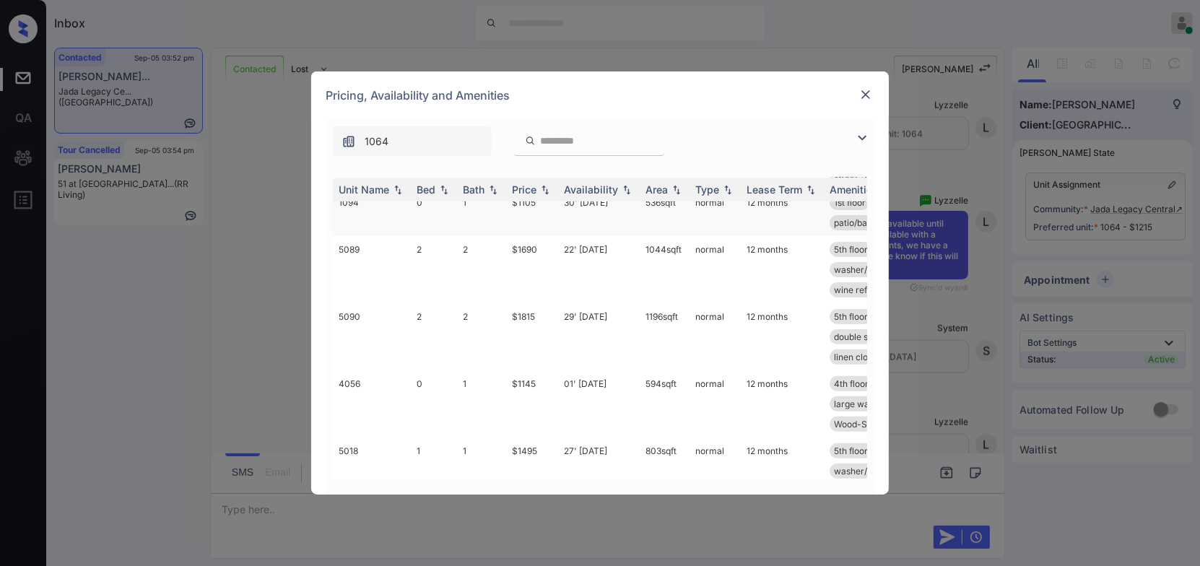
scroll to position [534, 0]
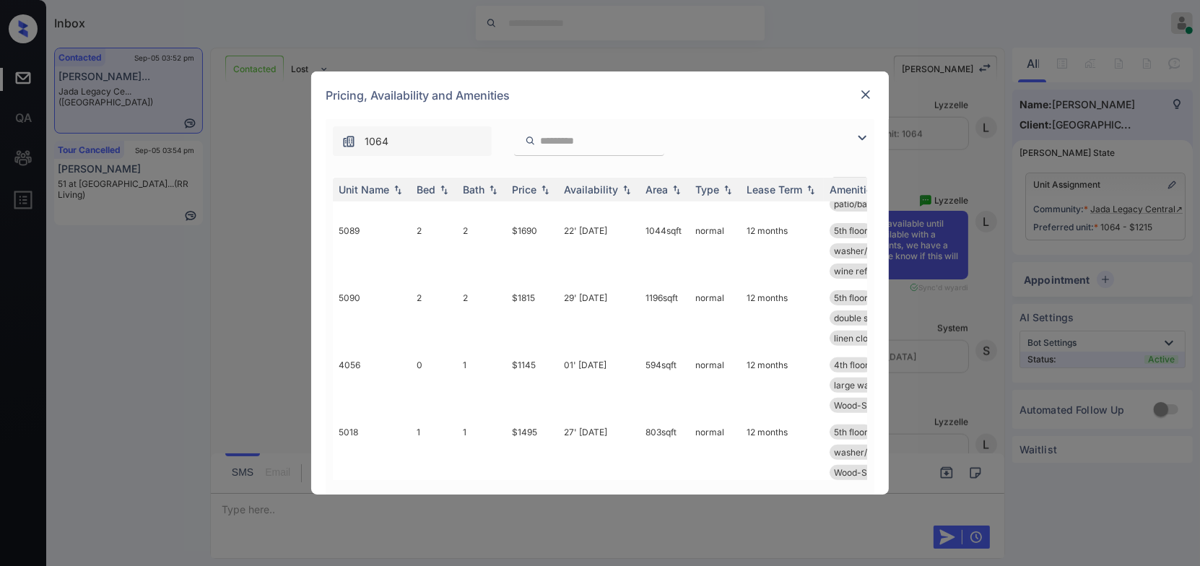
click at [611, 138] on input "search" at bounding box center [598, 141] width 118 height 12
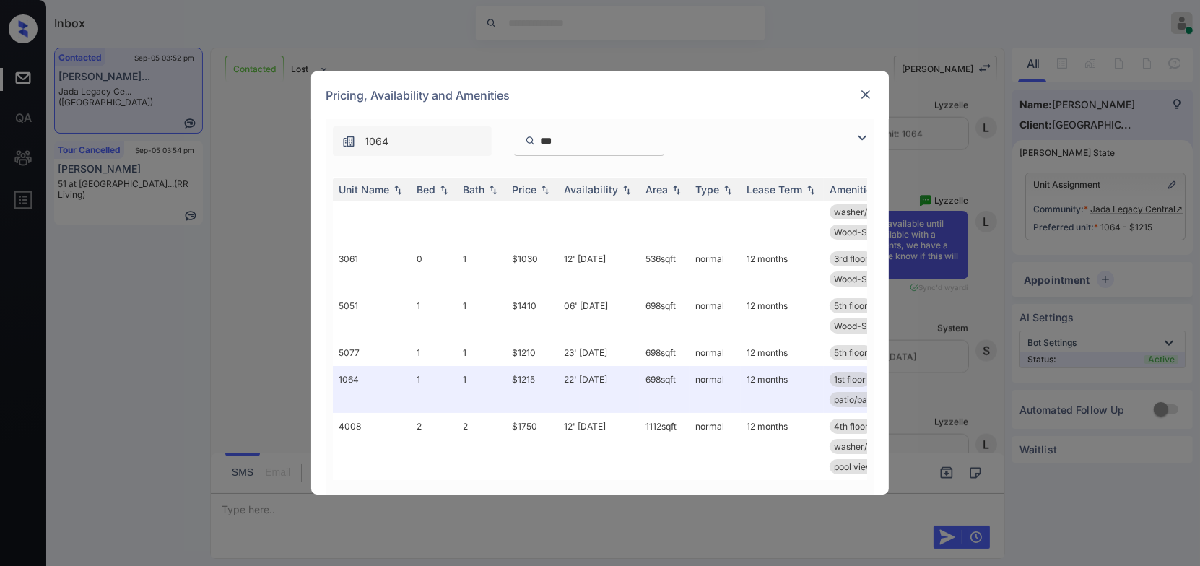
scroll to position [0, 0]
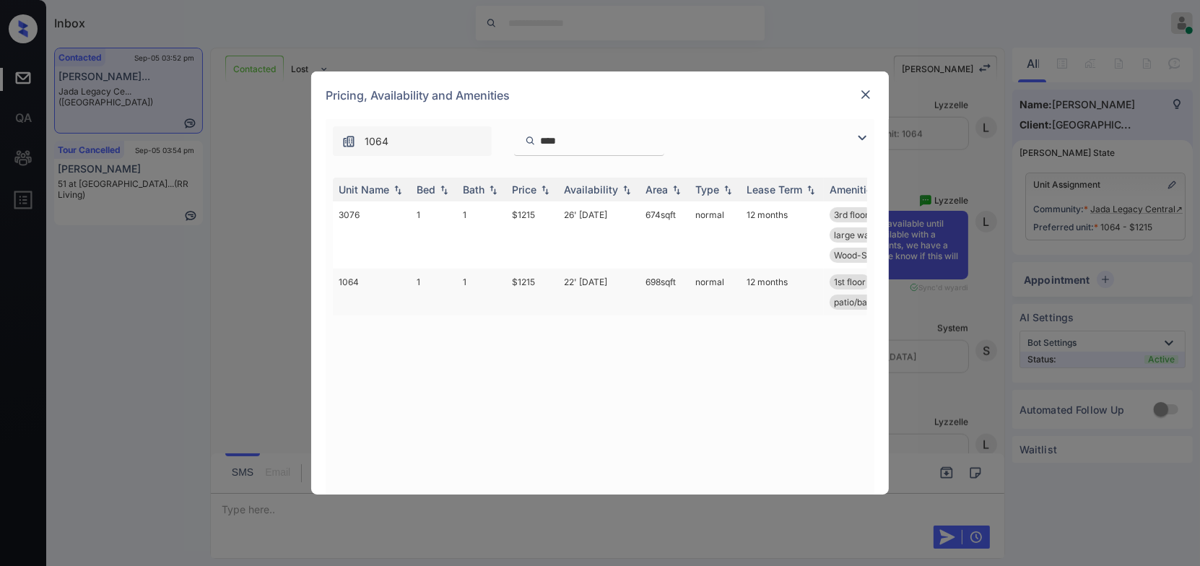
type input "****"
drag, startPoint x: 692, startPoint y: 276, endPoint x: 637, endPoint y: 276, distance: 54.9
click at [637, 276] on tr "1064 1 1 $1215 22' Aug 25 698 sqft normal 12 months 1st floor courtyard view wa…" at bounding box center [710, 292] width 755 height 47
copy tr "698 sqft"
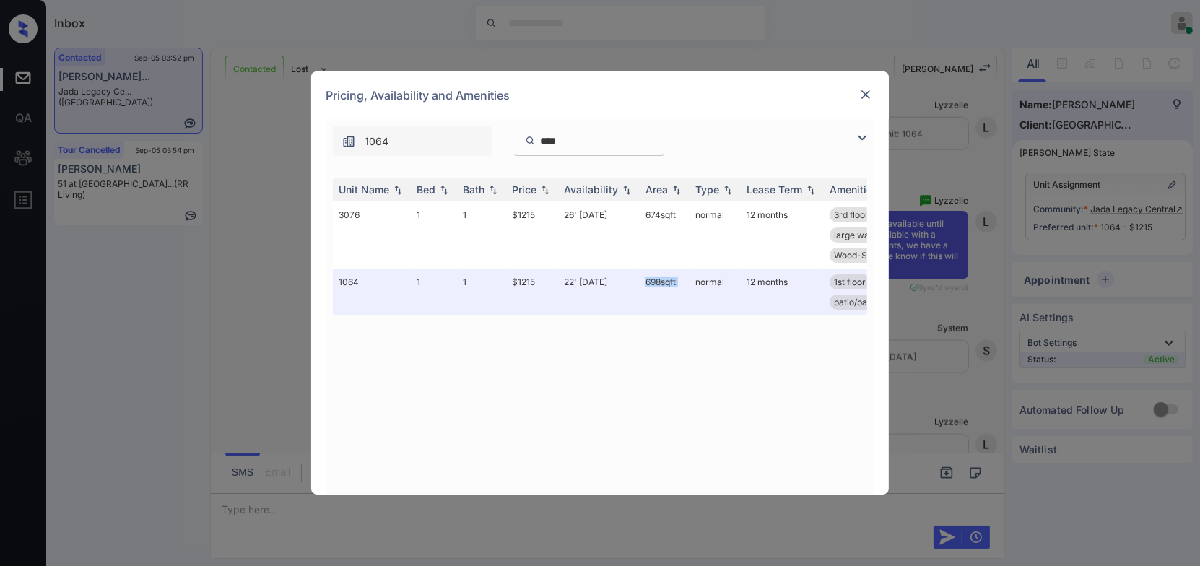
click at [867, 101] on img at bounding box center [865, 94] width 14 height 14
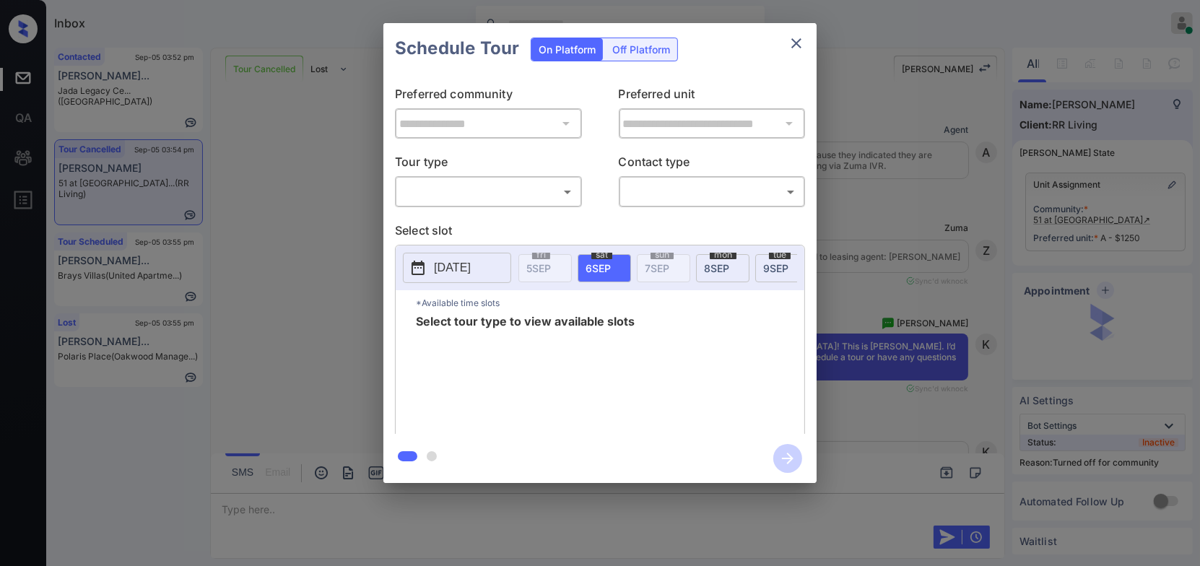
scroll to position [7078, 0]
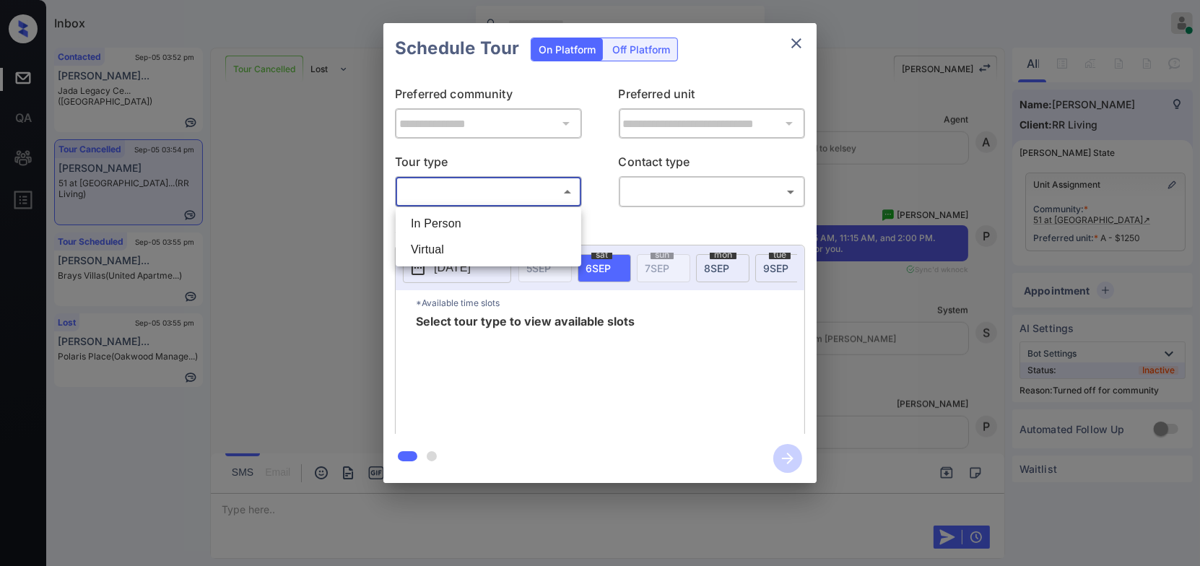
click at [495, 180] on body "Inbox Hope Jatap Online Set yourself offline Set yourself on break Profile Swit…" at bounding box center [600, 283] width 1200 height 566
click at [487, 212] on li "In Person" at bounding box center [488, 224] width 178 height 26
type input "********"
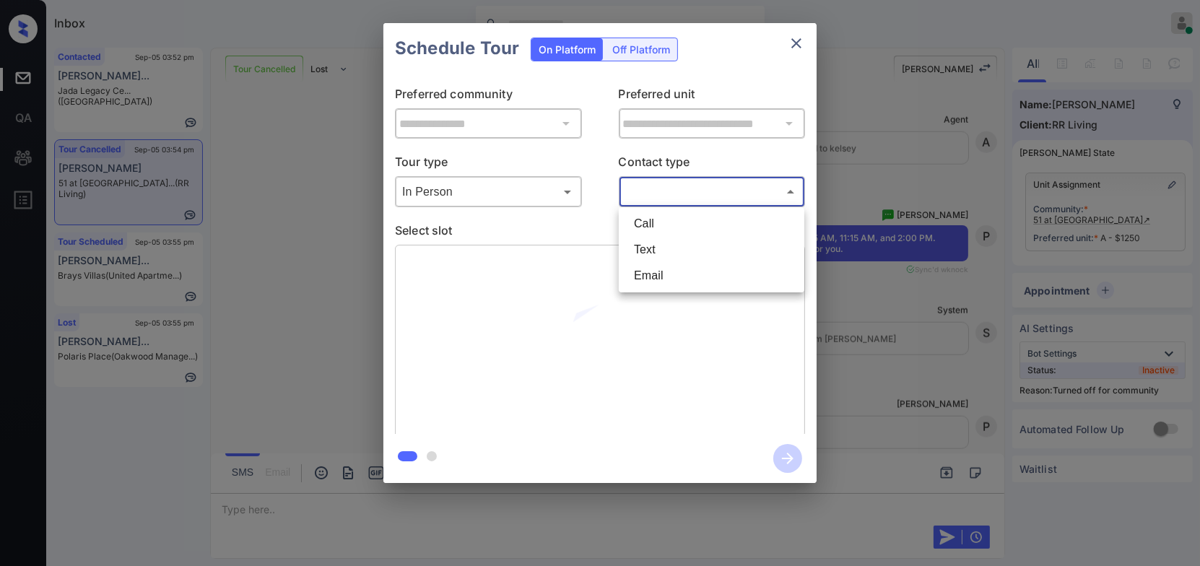
click at [682, 199] on body "Inbox Hope Jatap Online Set yourself offline Set yourself on break Profile Swit…" at bounding box center [600, 283] width 1200 height 566
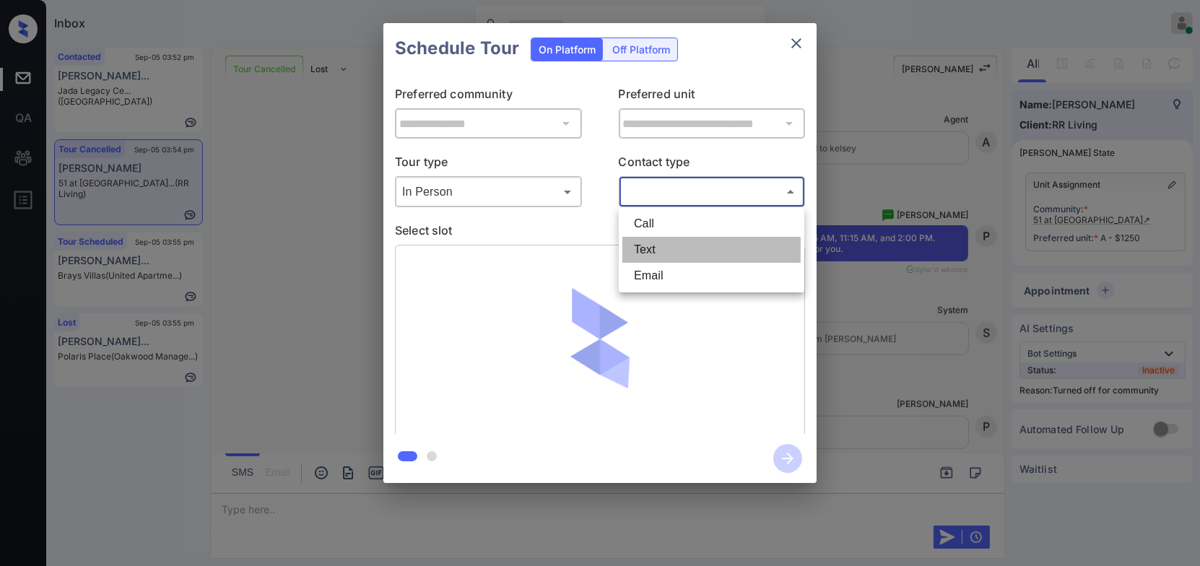
click at [671, 253] on li "Text" at bounding box center [711, 250] width 178 height 26
type input "****"
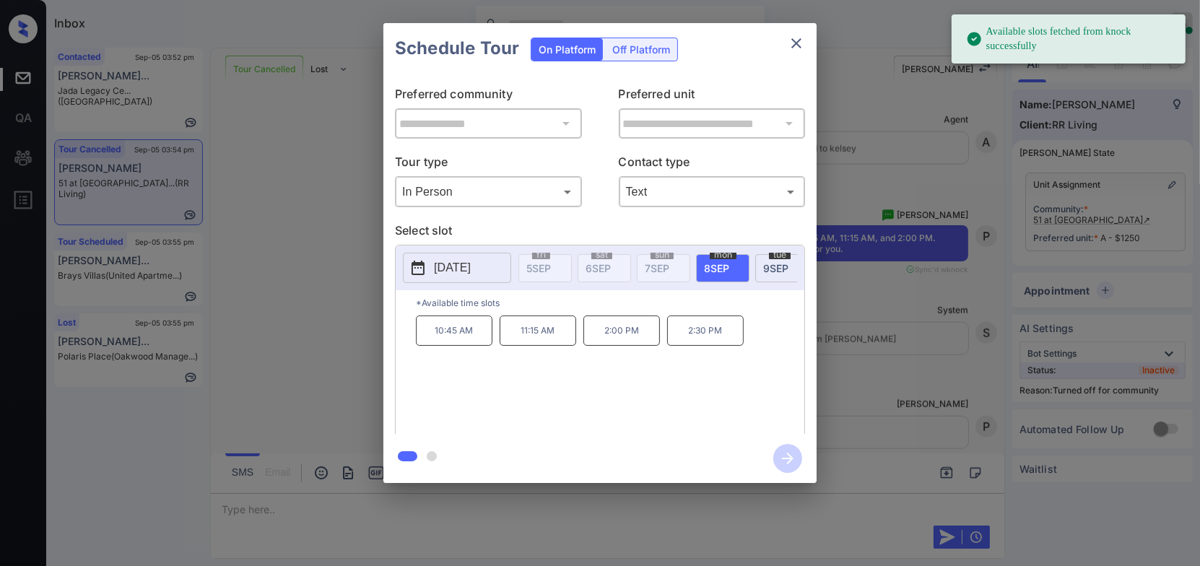
click at [452, 272] on p "2025-09-08" at bounding box center [452, 267] width 37 height 17
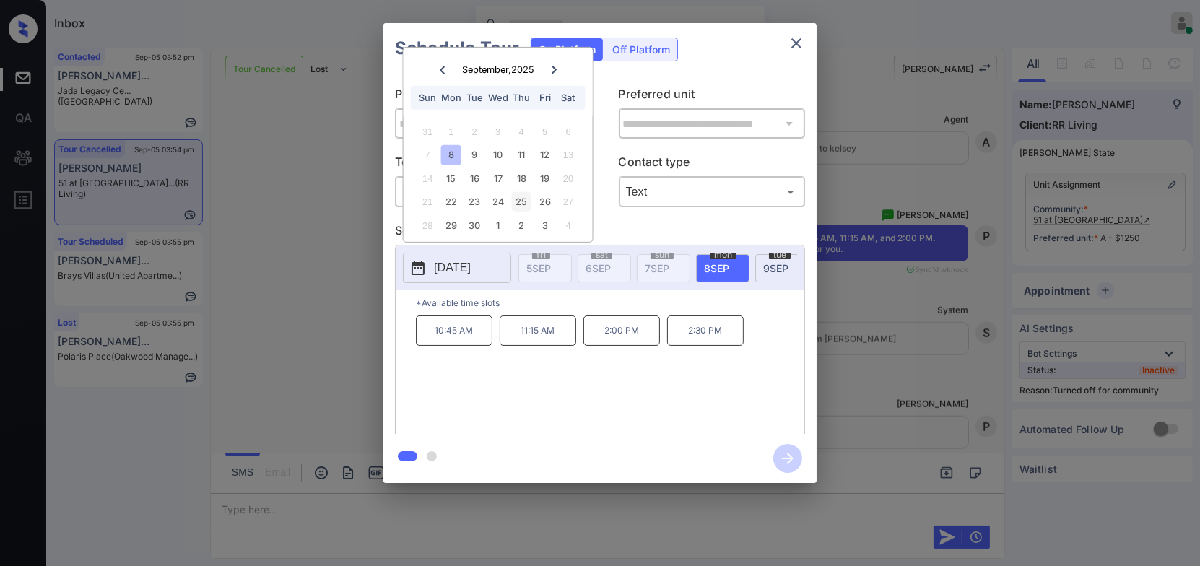
click at [524, 204] on div "25" at bounding box center [521, 201] width 19 height 19
click at [532, 339] on p "11:15 AM" at bounding box center [538, 331] width 77 height 30
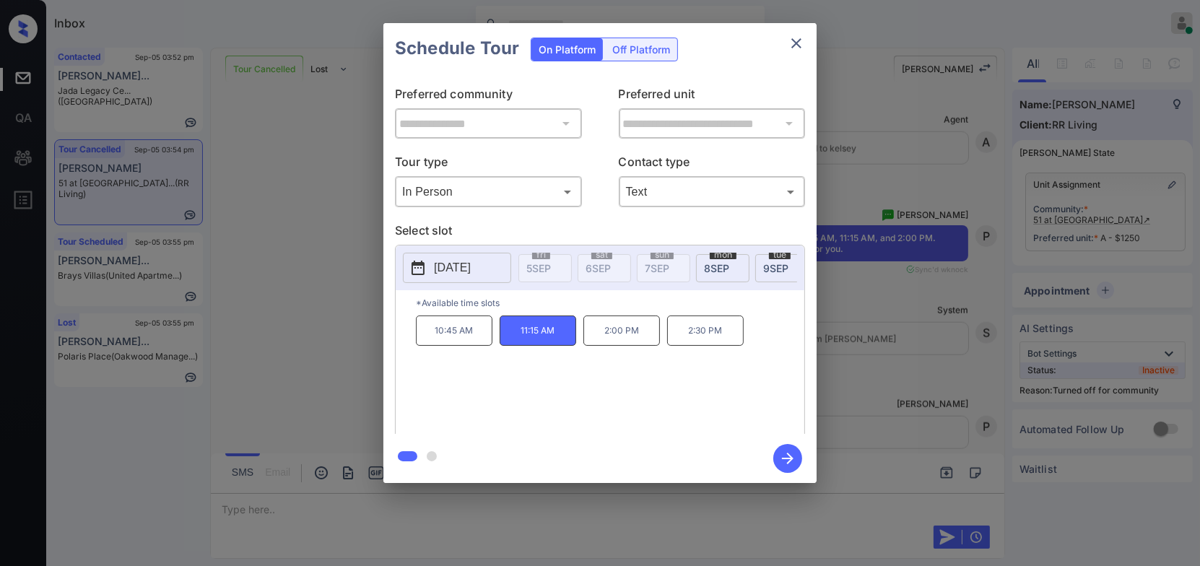
click at [795, 453] on icon "button" at bounding box center [787, 458] width 29 height 29
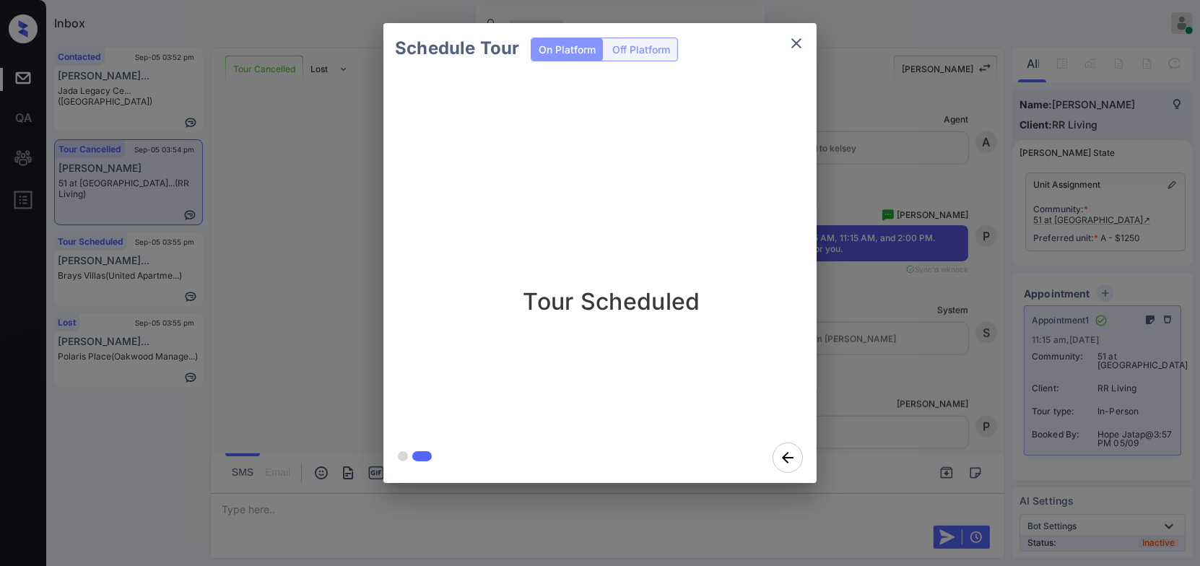
click at [789, 43] on icon "close" at bounding box center [796, 43] width 17 height 17
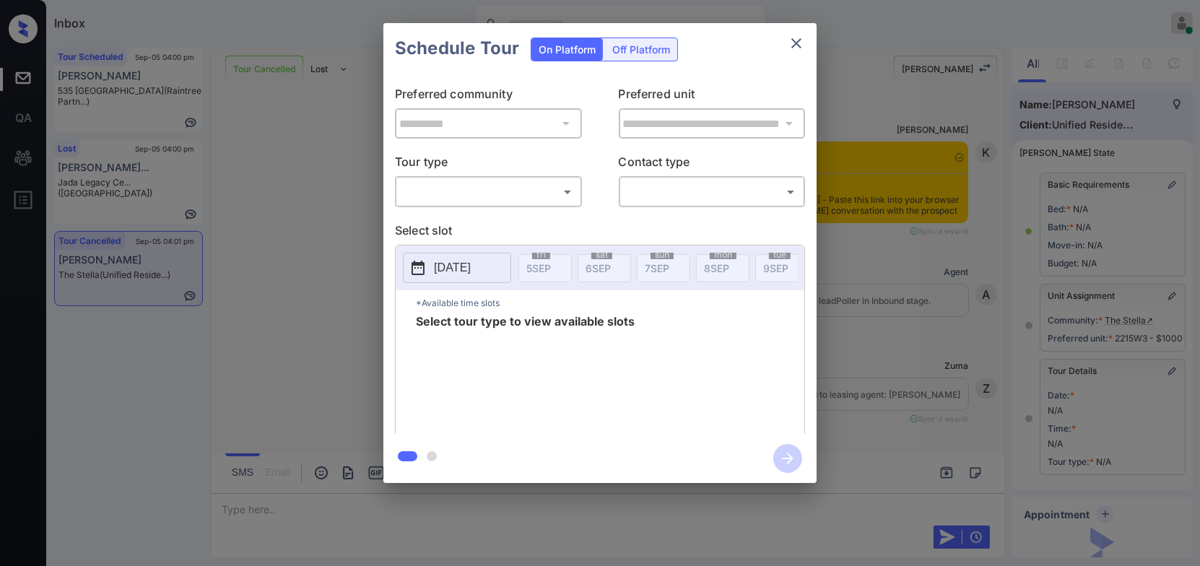
scroll to position [6238, 0]
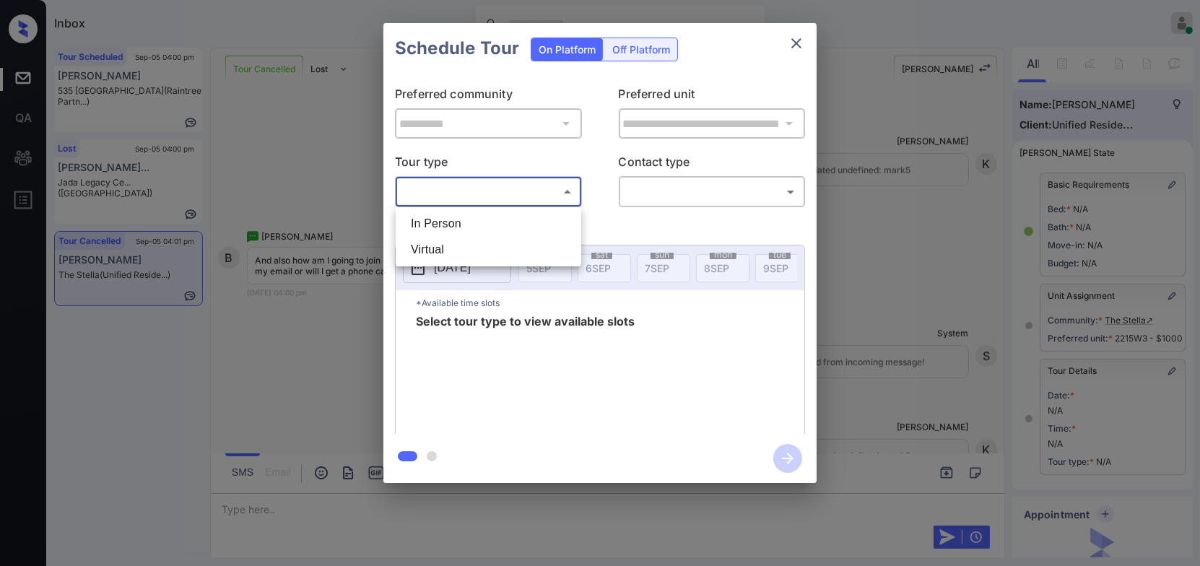
click at [453, 190] on body "Inbox Hope Jatap Online Set yourself offline Set yourself on break Profile Swit…" at bounding box center [600, 283] width 1200 height 566
drag, startPoint x: 443, startPoint y: 252, endPoint x: 653, endPoint y: 211, distance: 214.1
click at [443, 253] on li "Virtual" at bounding box center [488, 250] width 178 height 26
type input "*******"
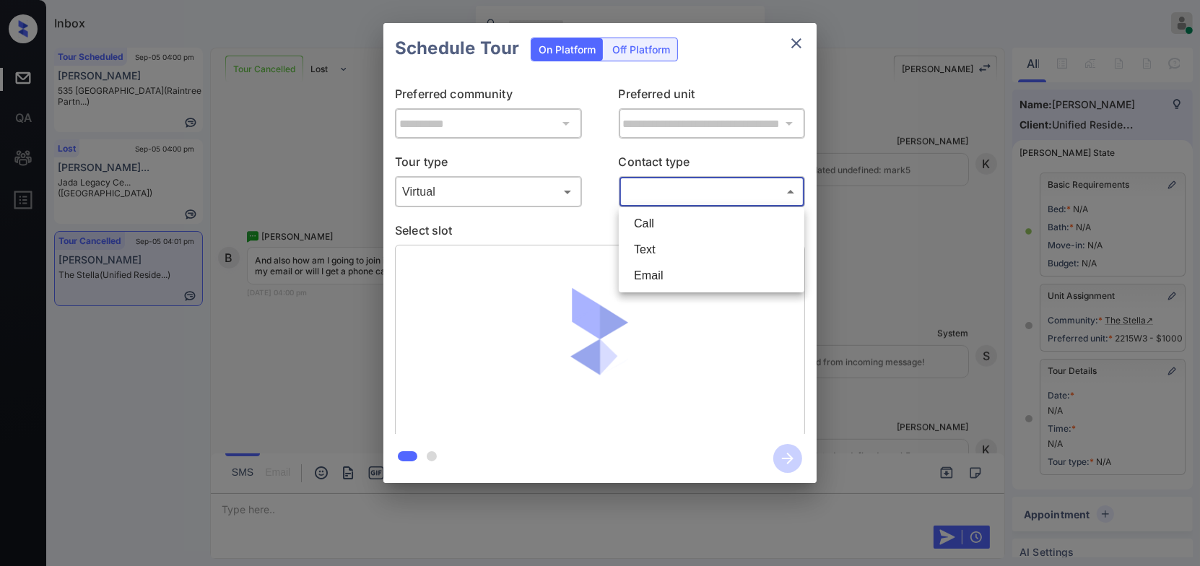
click at [724, 191] on body "Inbox Hope Jatap Online Set yourself offline Set yourself on break Profile Swit…" at bounding box center [600, 283] width 1200 height 566
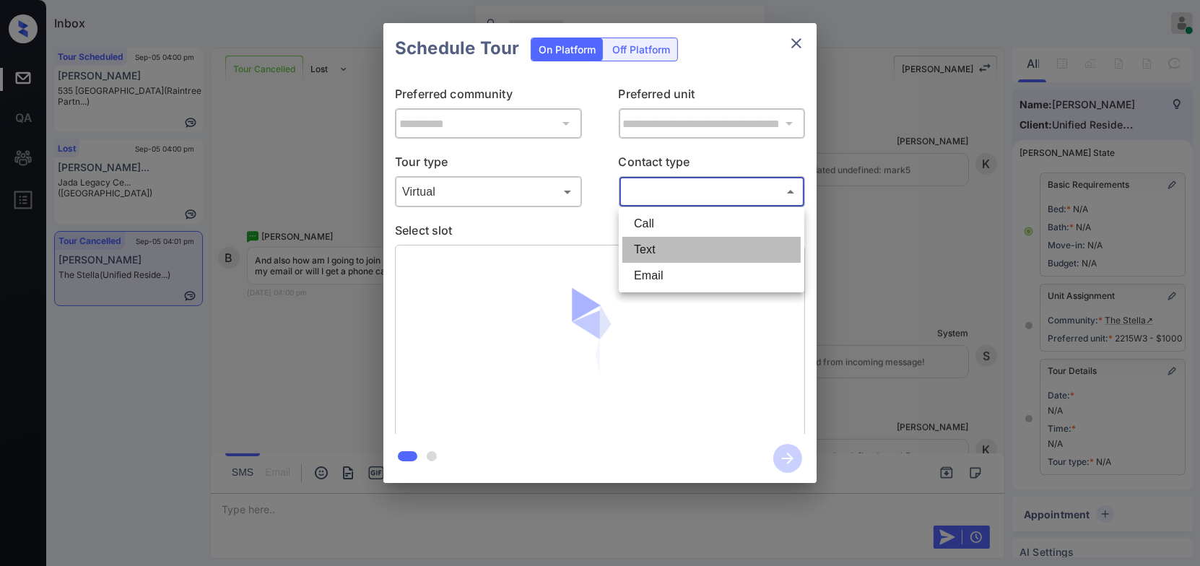
click at [690, 258] on li "Text" at bounding box center [711, 250] width 178 height 26
type input "****"
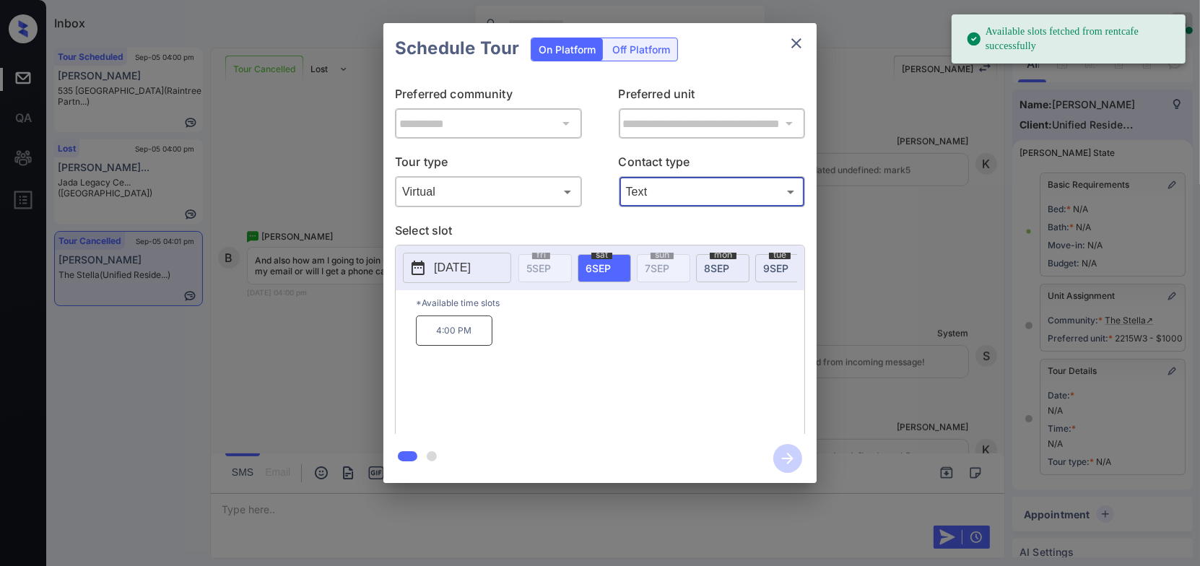
click at [471, 334] on p "4:00 PM" at bounding box center [454, 331] width 77 height 30
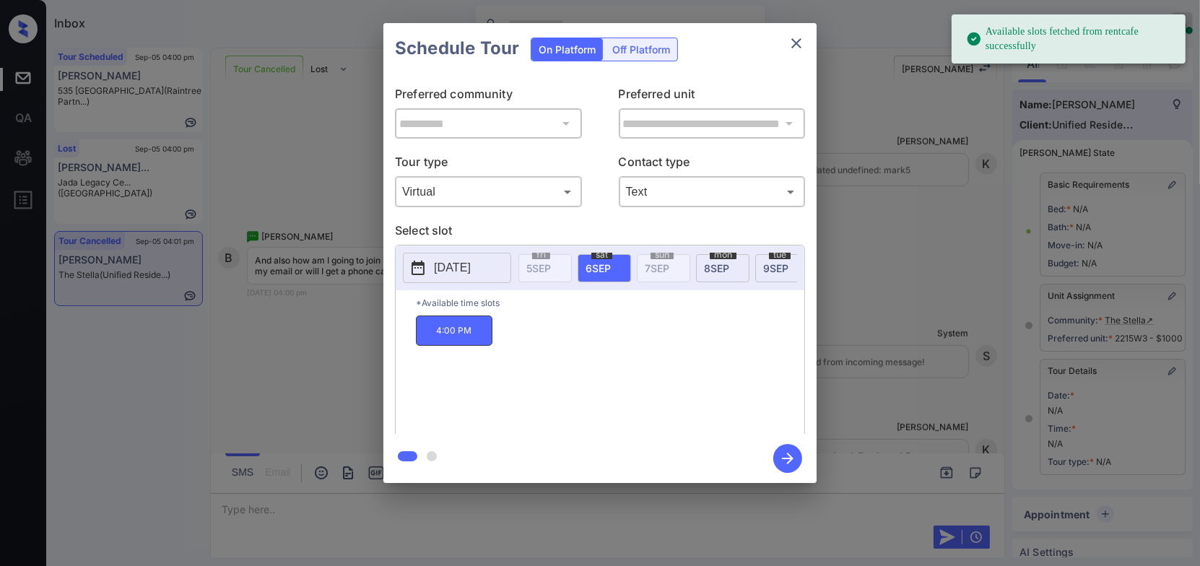
click at [798, 458] on icon "button" at bounding box center [787, 458] width 29 height 29
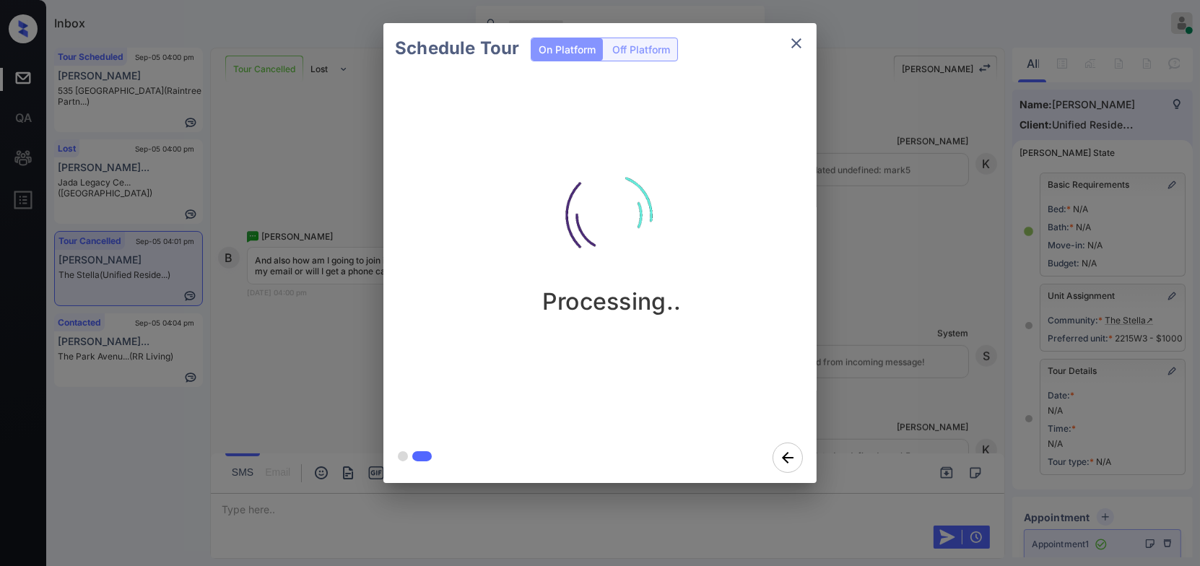
click at [937, 308] on div "Schedule Tour On Platform Off Platform Processing.." at bounding box center [600, 253] width 1200 height 506
